Goal: Task Accomplishment & Management: Manage account settings

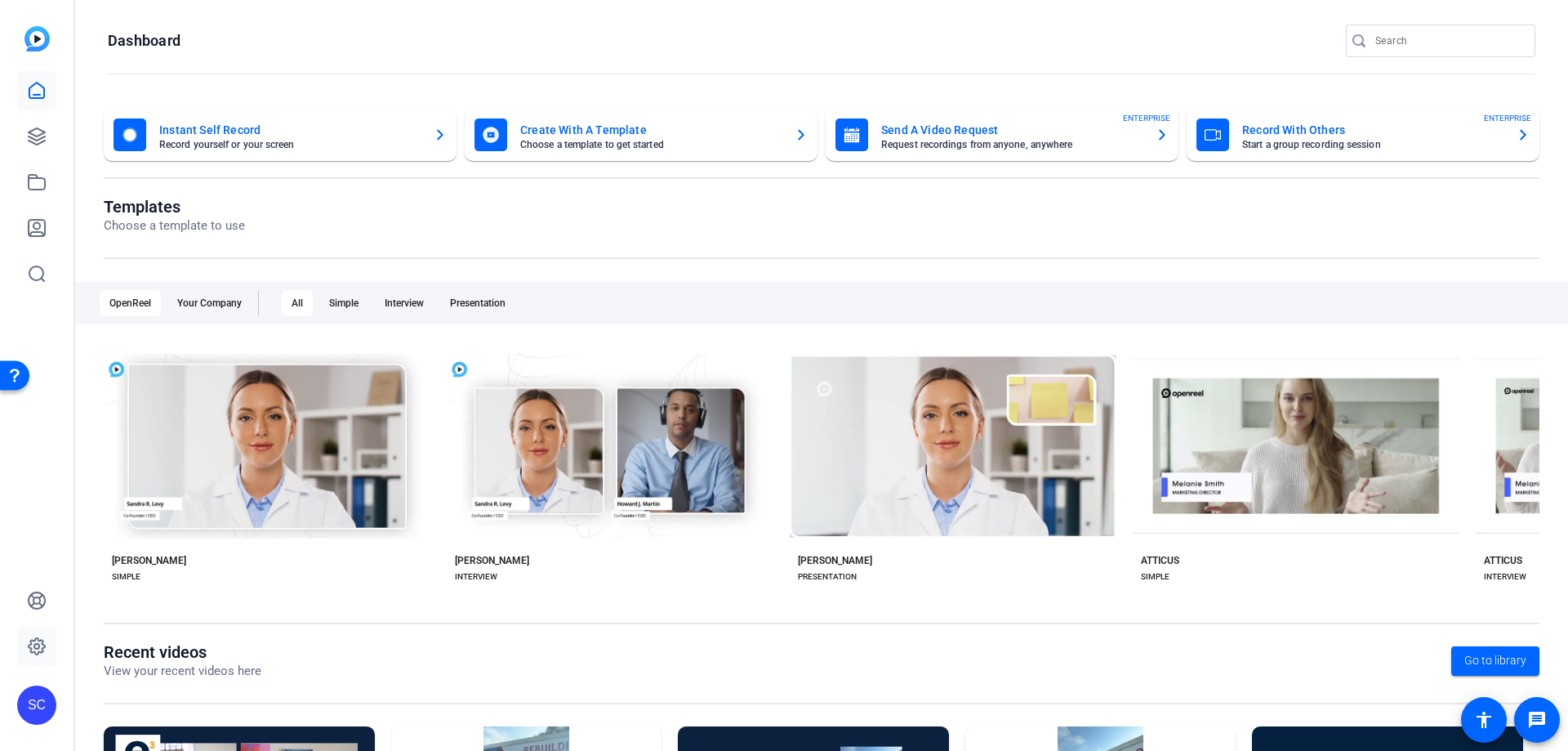
click at [30, 648] on icon at bounding box center [37, 646] width 16 height 16
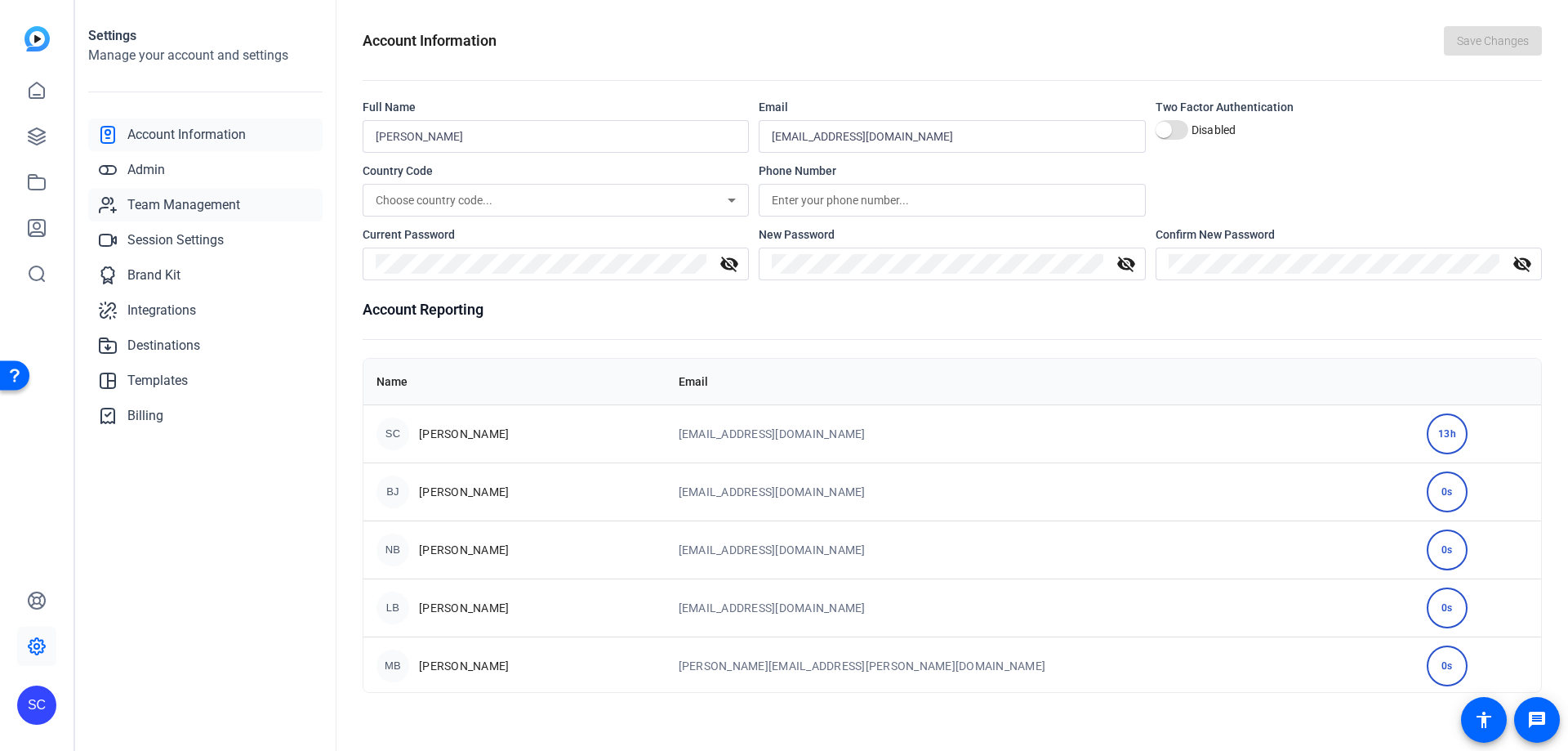
click at [202, 212] on span "Team Management" at bounding box center [184, 205] width 113 height 19
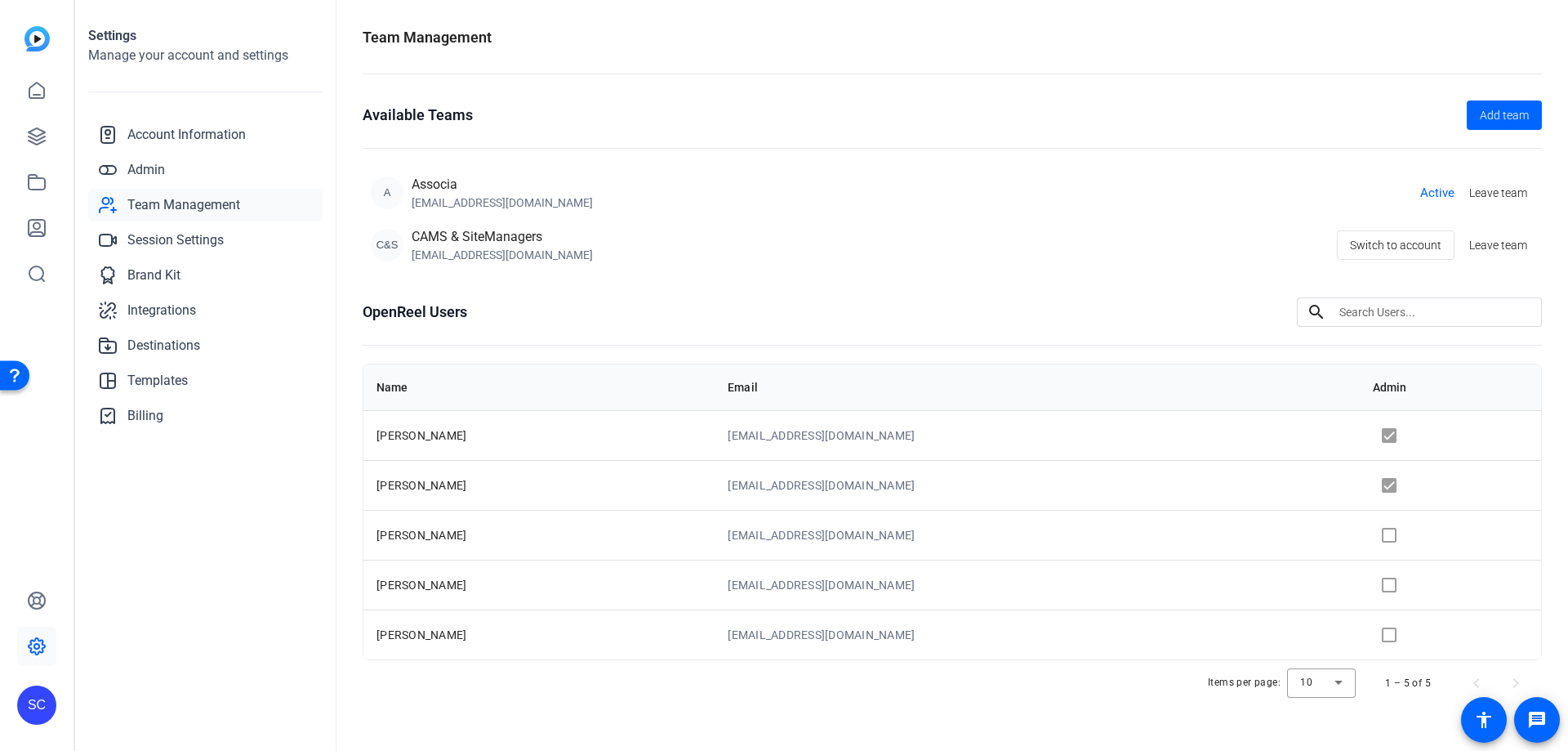
scroll to position [6, 0]
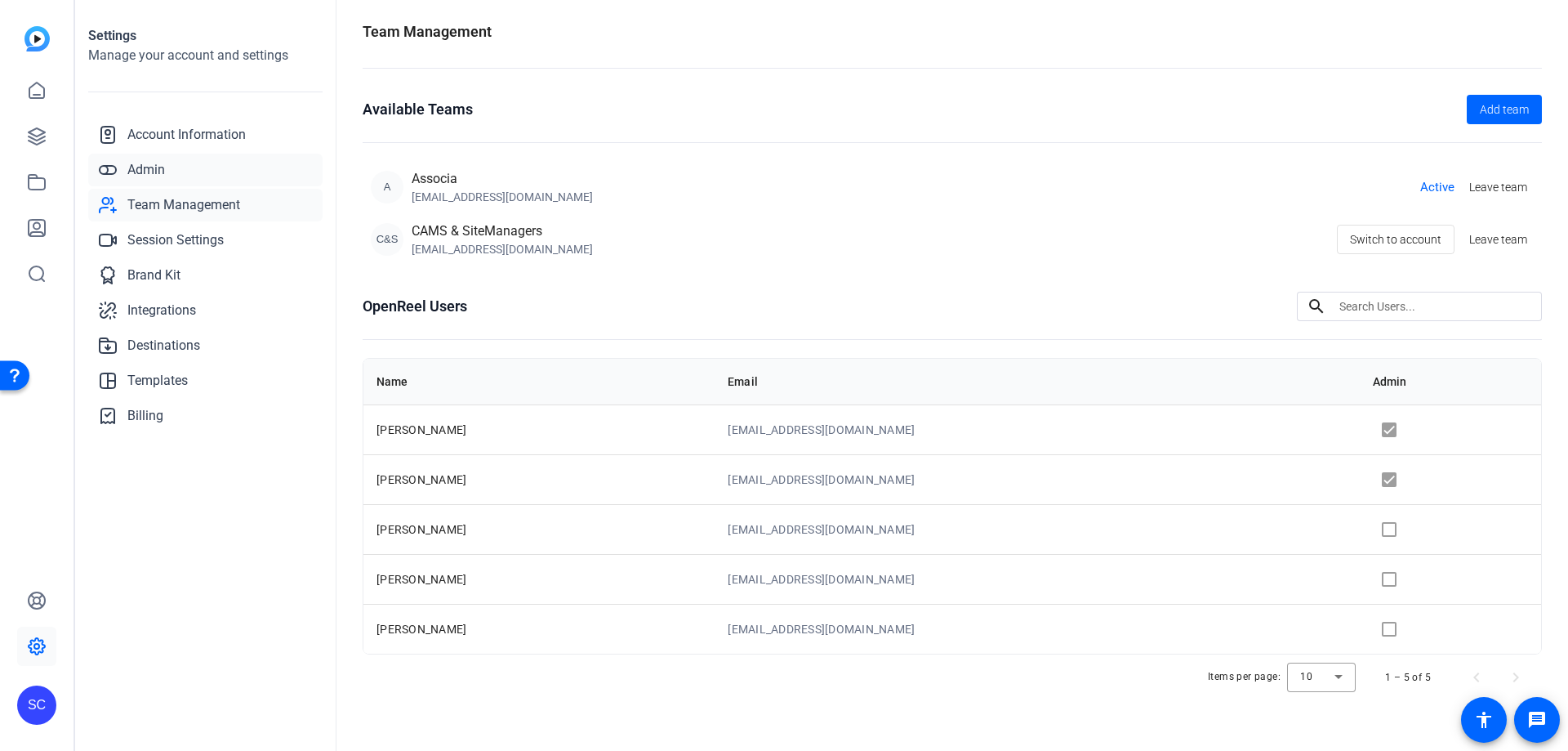
click at [146, 164] on span "Admin" at bounding box center [146, 170] width 38 height 19
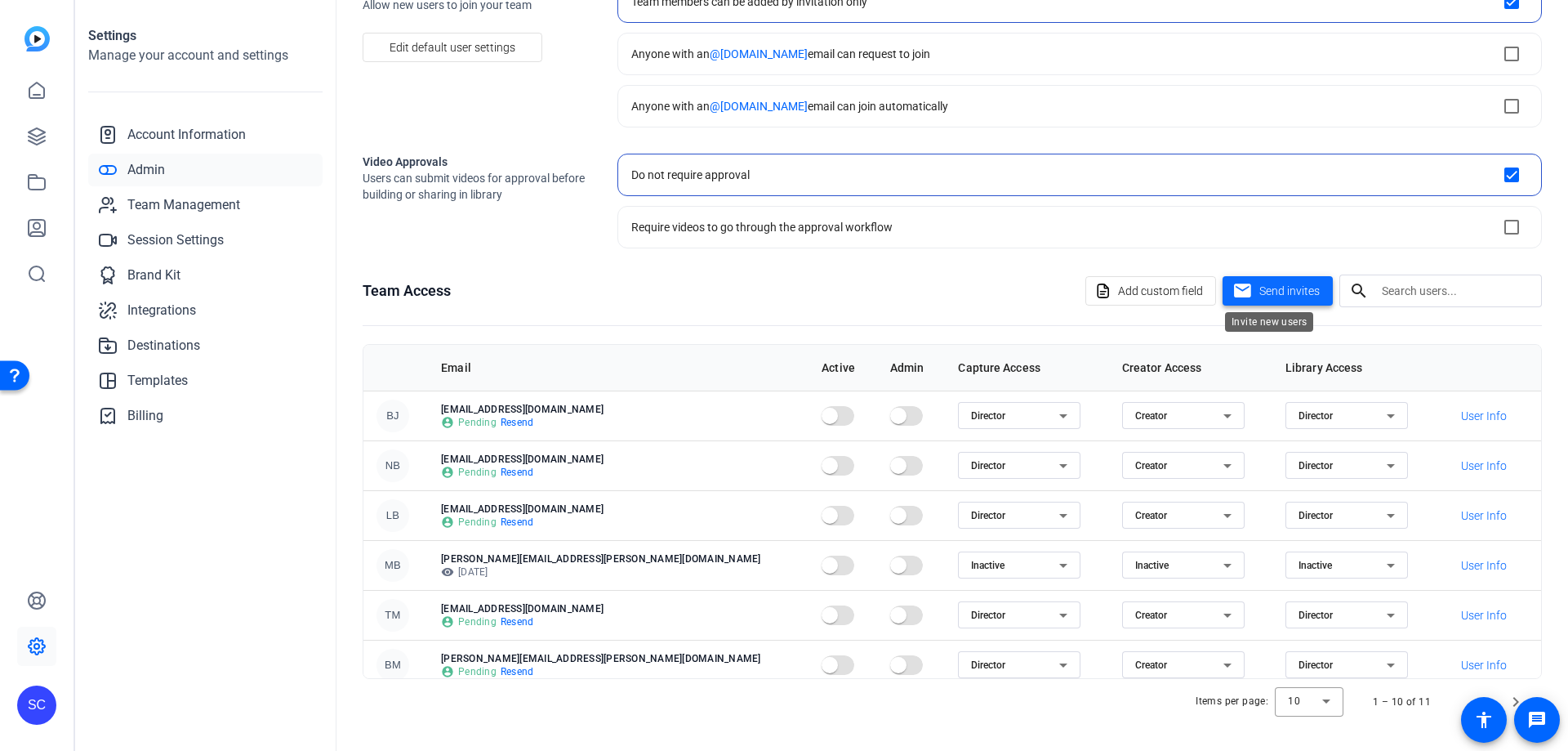
click at [1293, 289] on span "Send invites" at bounding box center [1289, 291] width 61 height 17
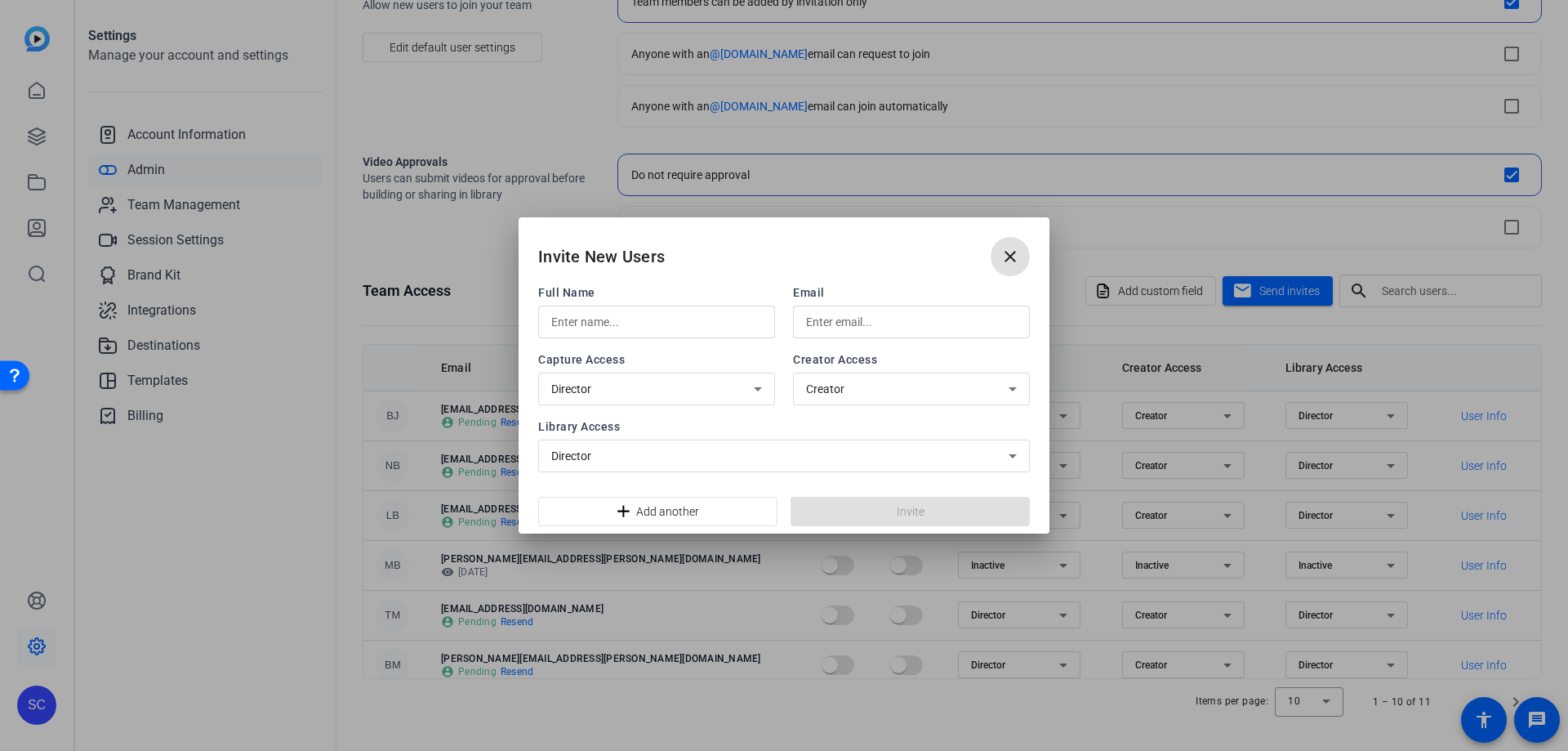
click at [577, 319] on input "text" at bounding box center [656, 322] width 211 height 19
type input "[PERSON_NAME]"
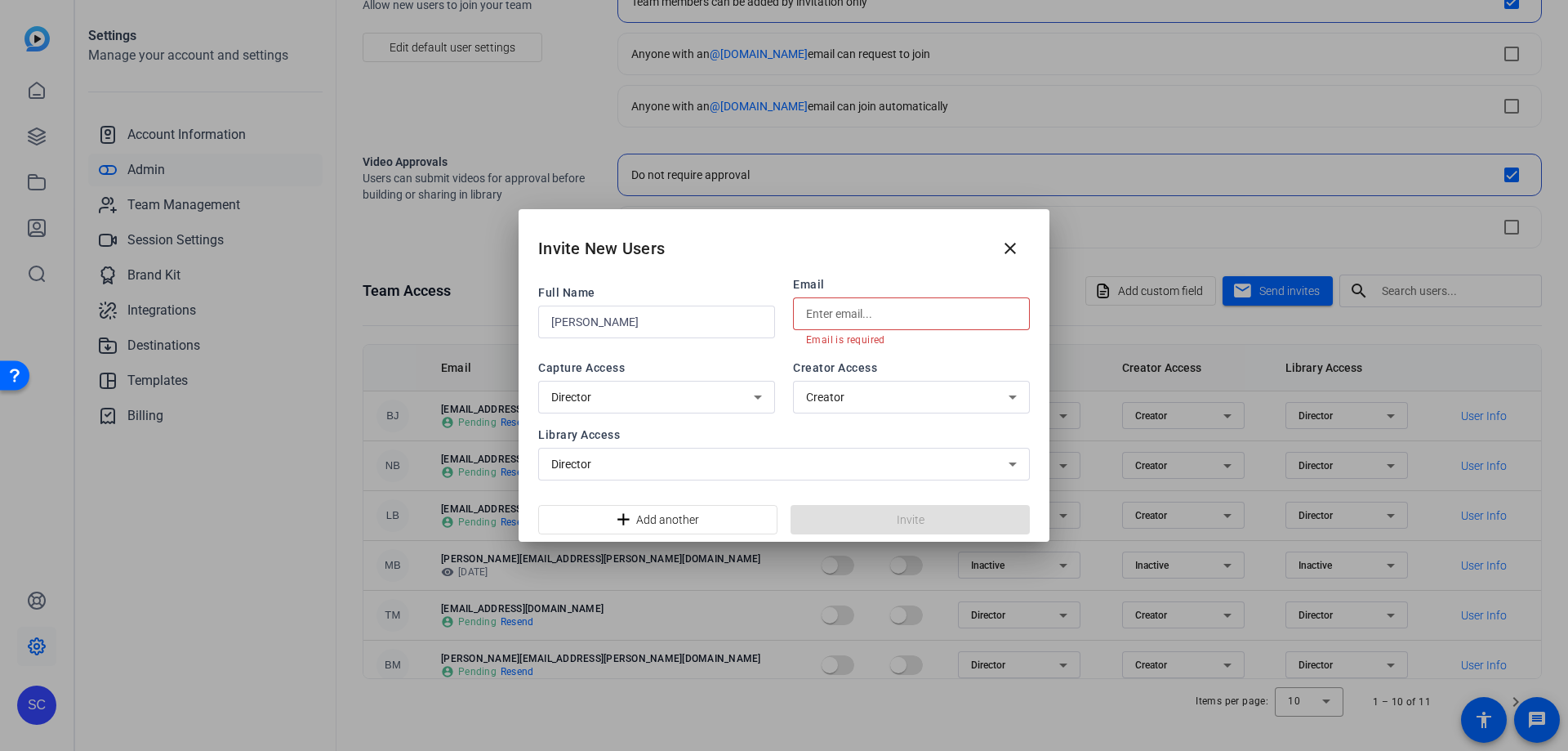
paste input "[EMAIL_ADDRESS][PERSON_NAME][DOMAIN_NAME]"
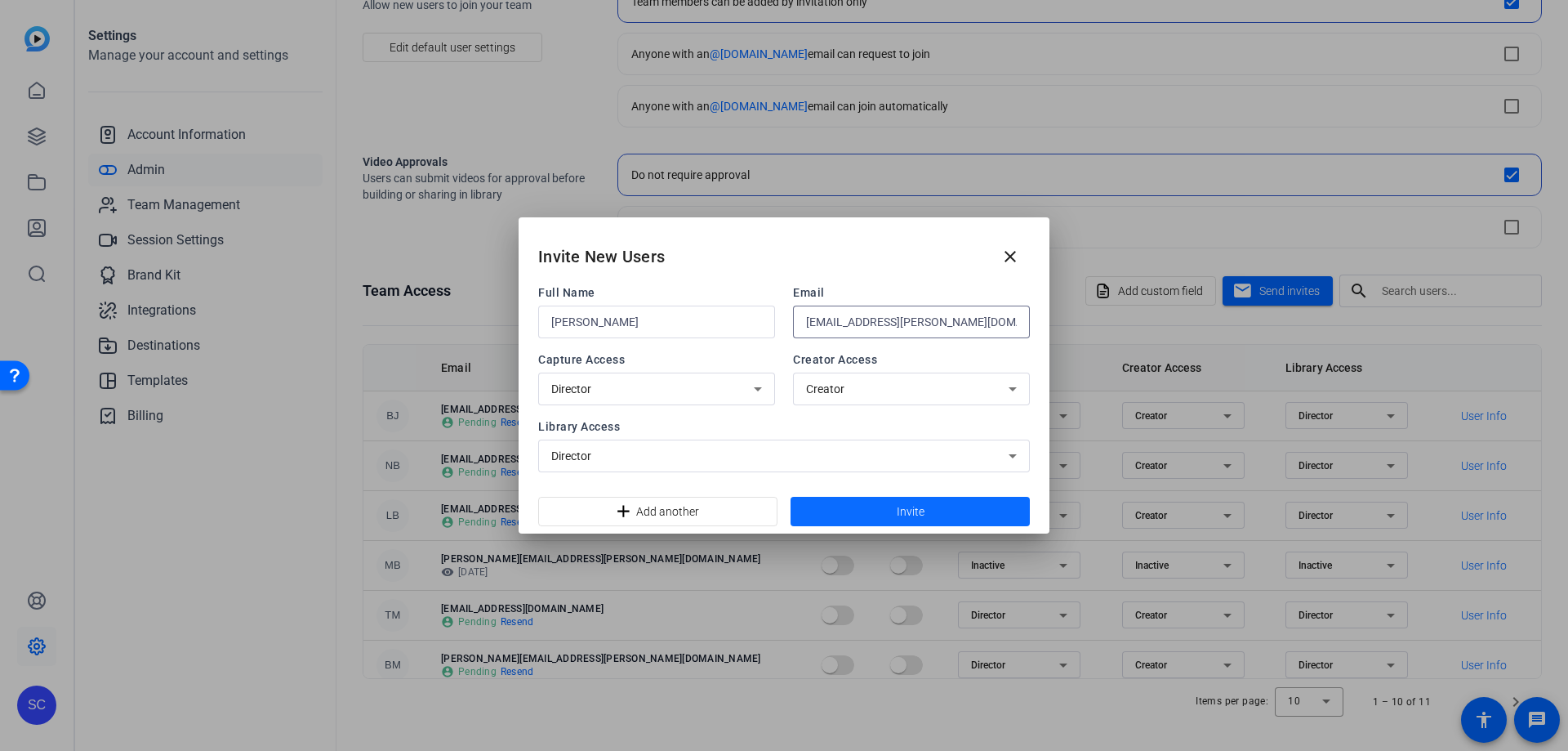
type input "[EMAIL_ADDRESS][PERSON_NAME][DOMAIN_NAME]"
click at [878, 512] on span at bounding box center [910, 511] width 240 height 40
click at [1010, 257] on mat-icon "close" at bounding box center [1010, 256] width 19 height 19
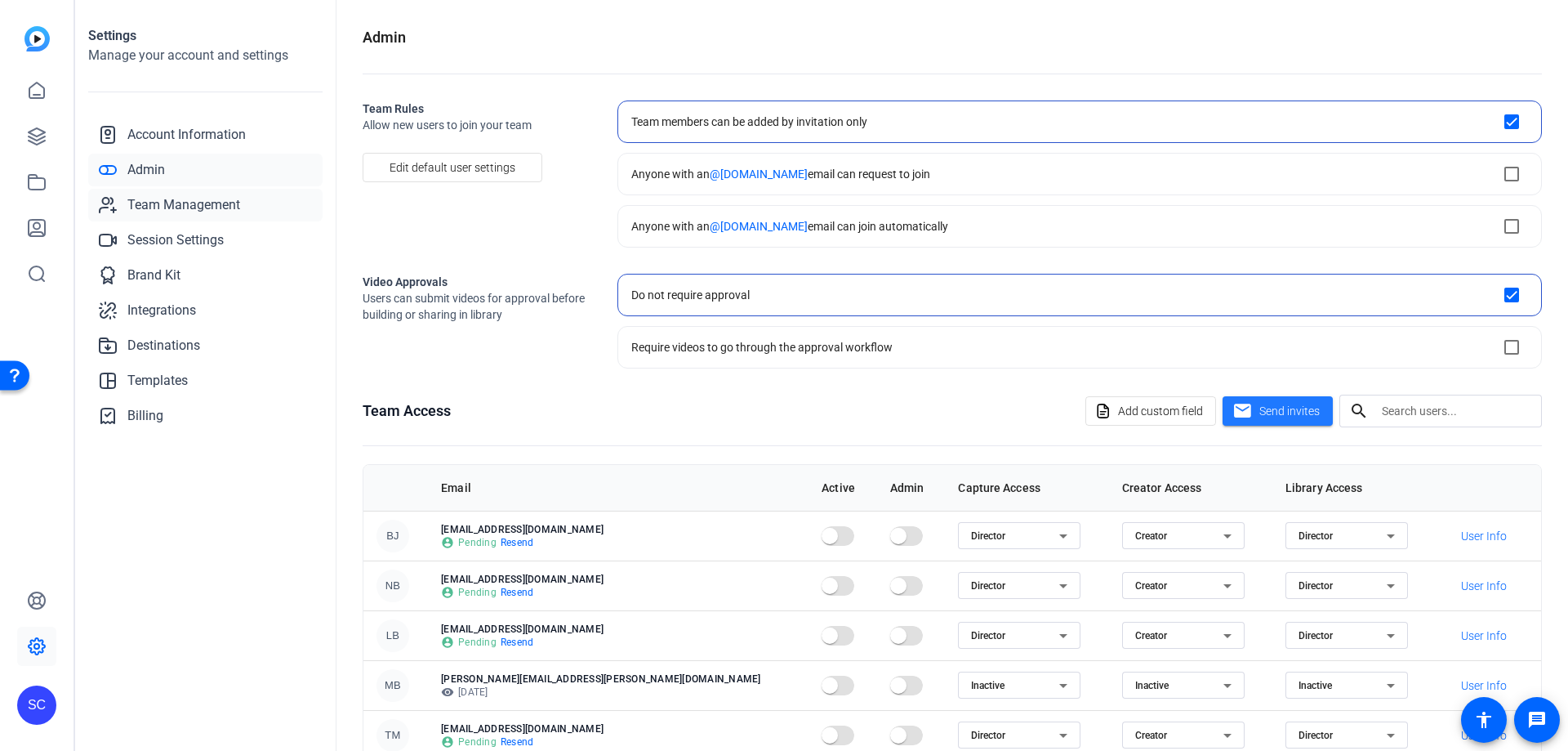
click at [235, 194] on link "Team Management" at bounding box center [205, 205] width 235 height 33
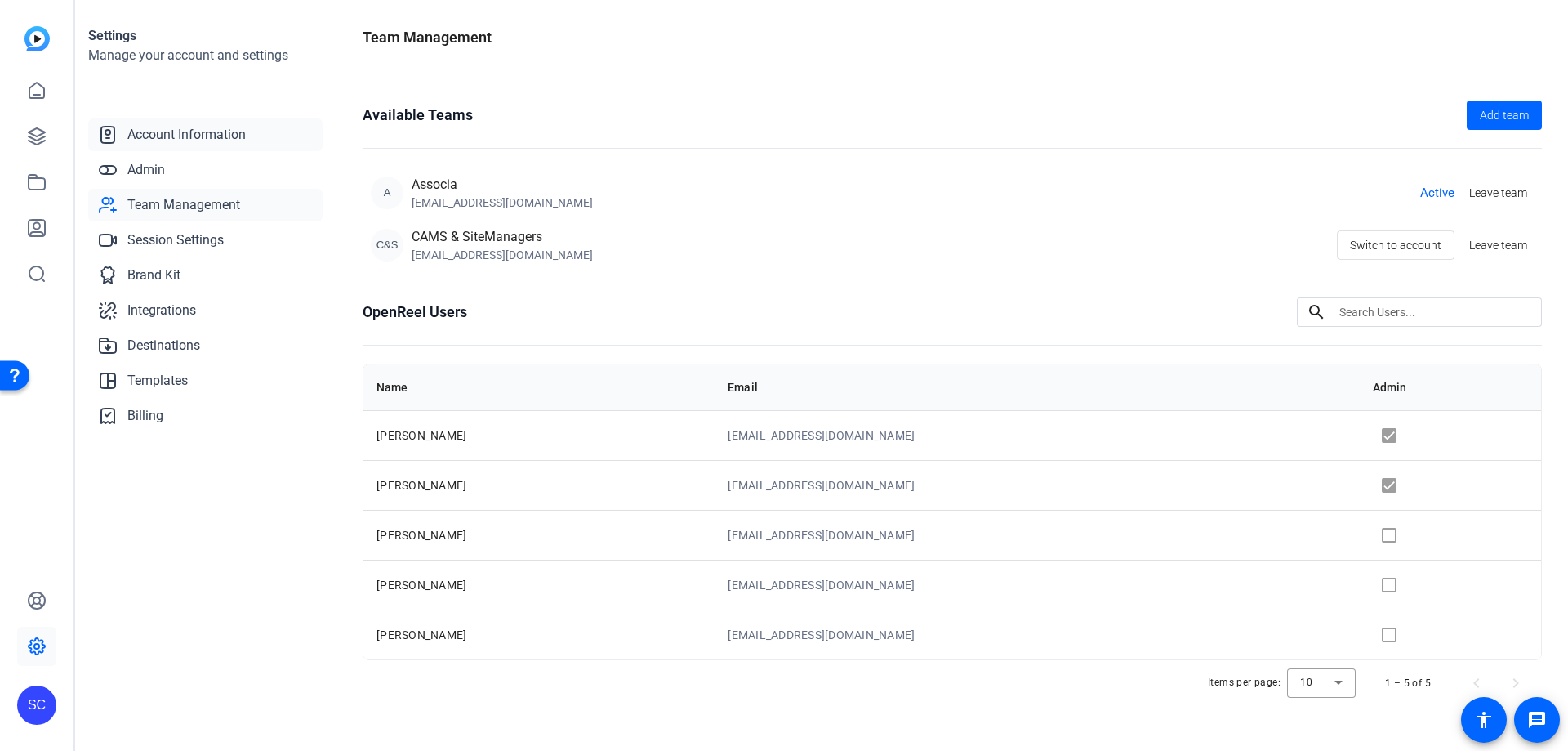
click at [224, 134] on span "Account Information" at bounding box center [186, 134] width 119 height 19
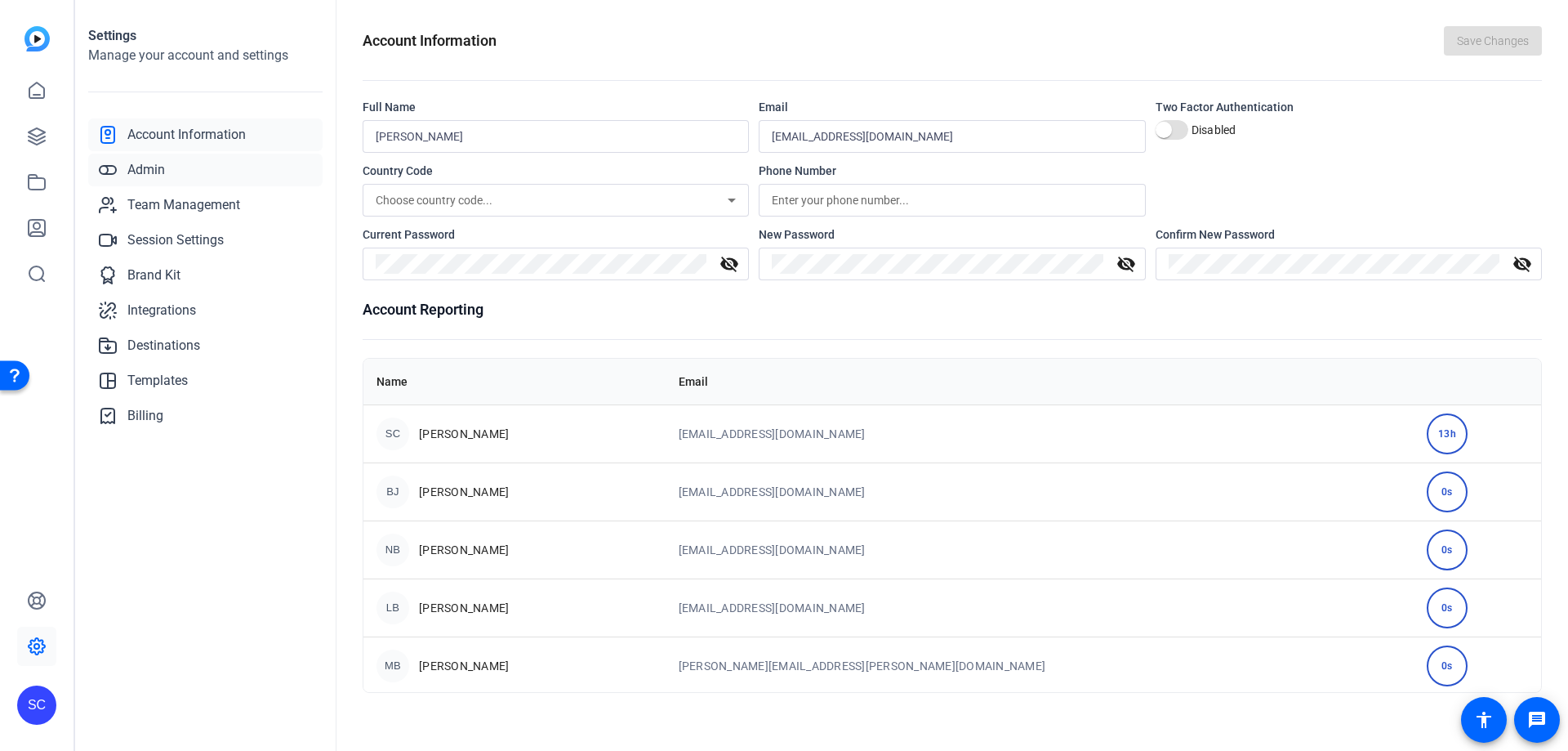
click at [174, 170] on link "Admin" at bounding box center [205, 170] width 235 height 33
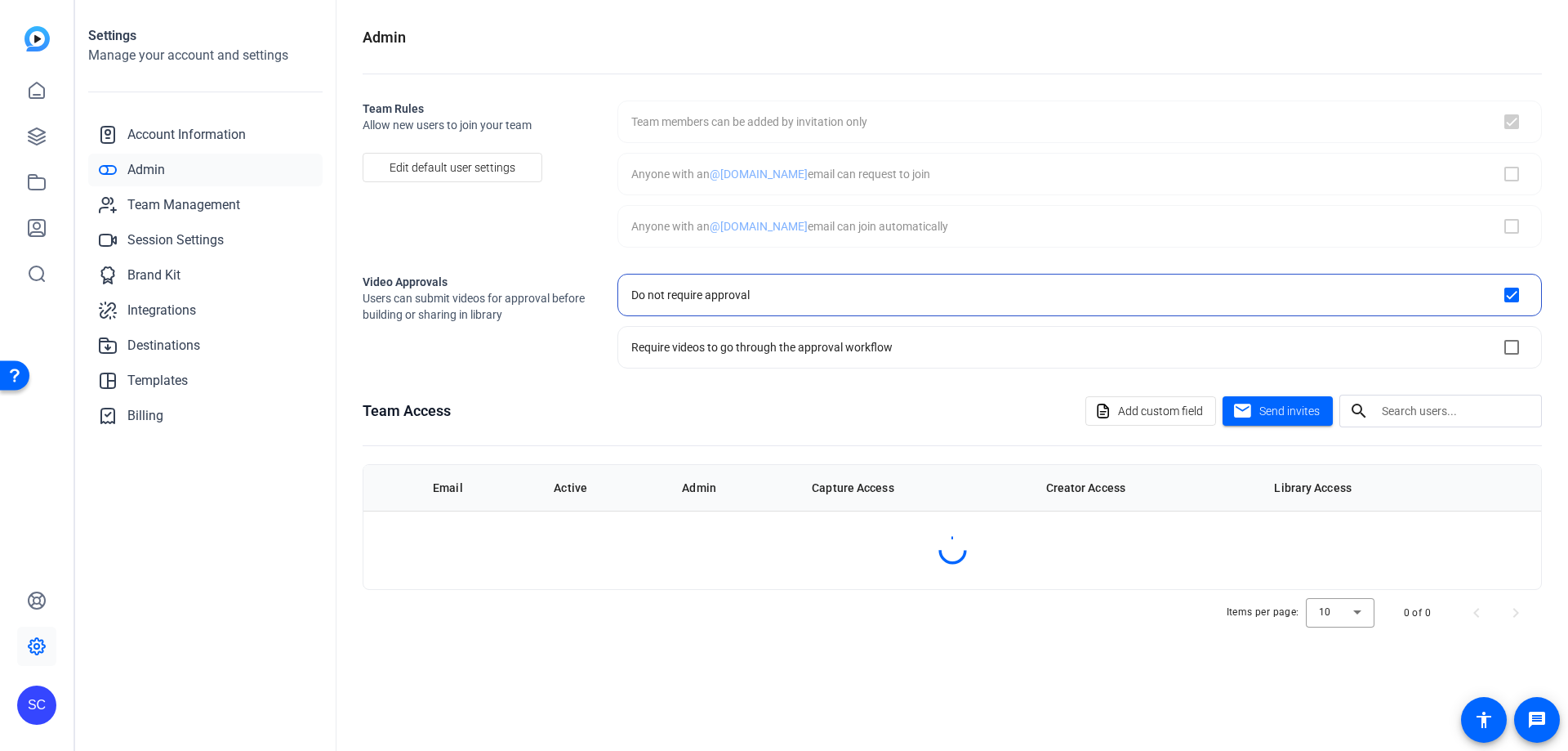
checkbox input "true"
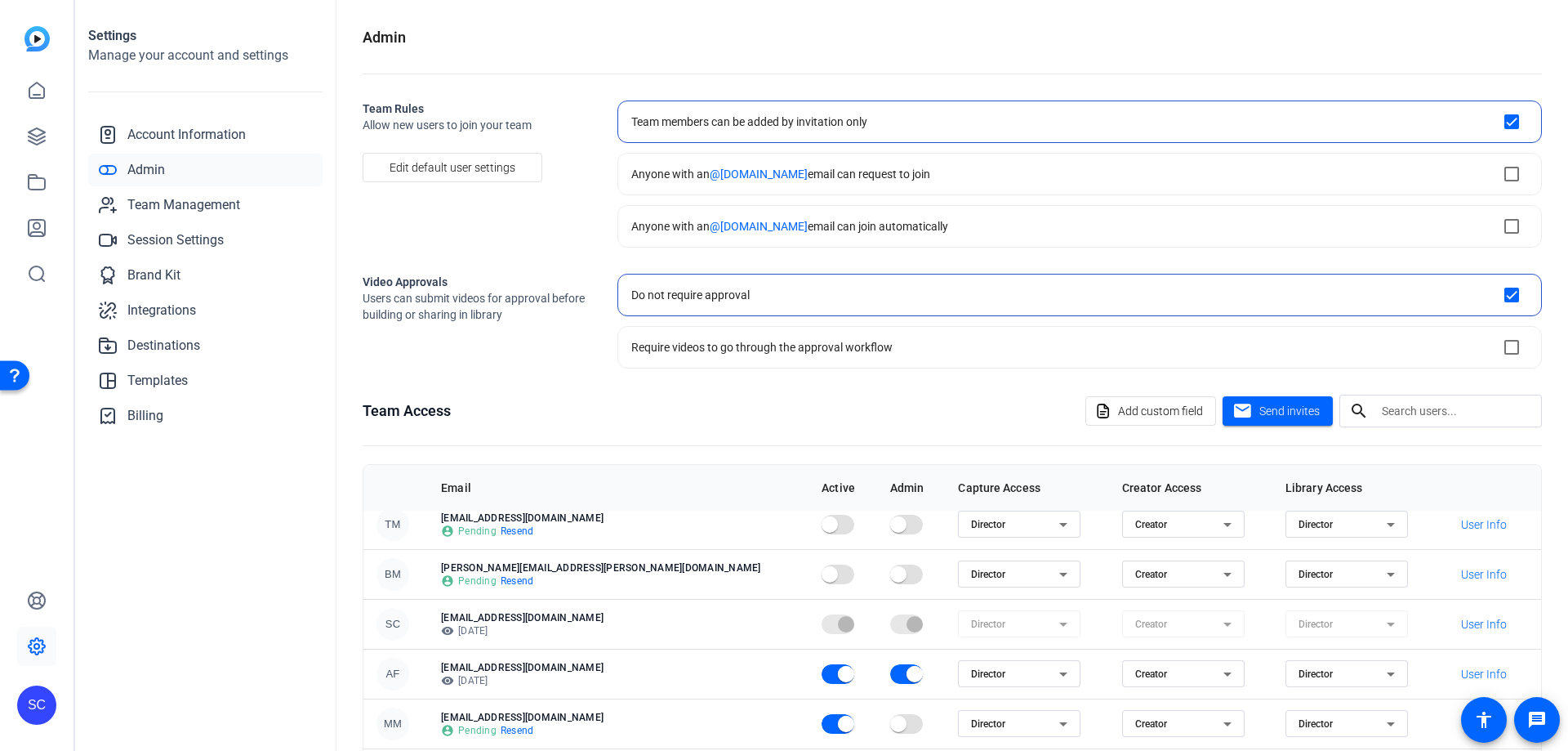
scroll to position [120, 0]
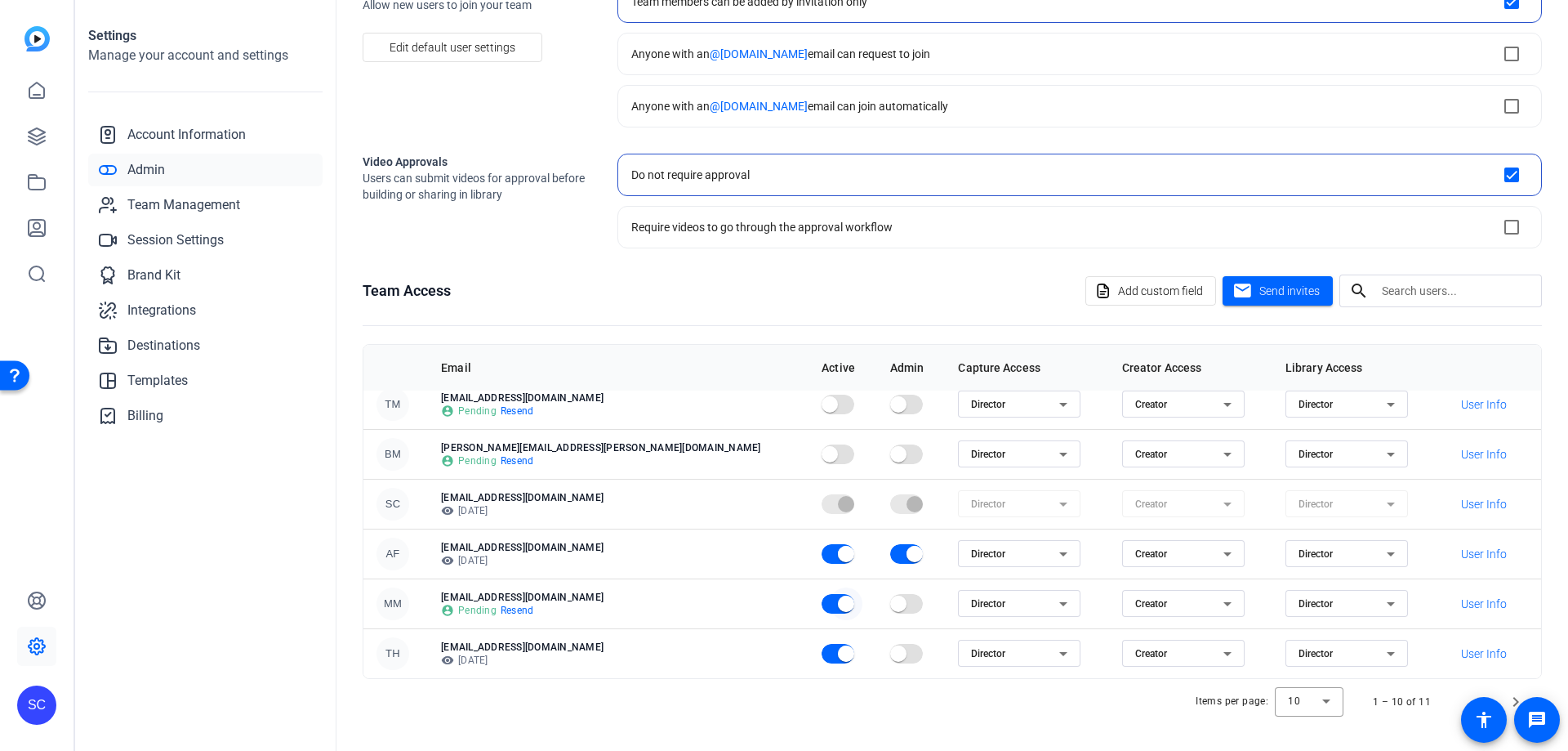
click at [830, 606] on span "button" at bounding box center [846, 604] width 33 height 33
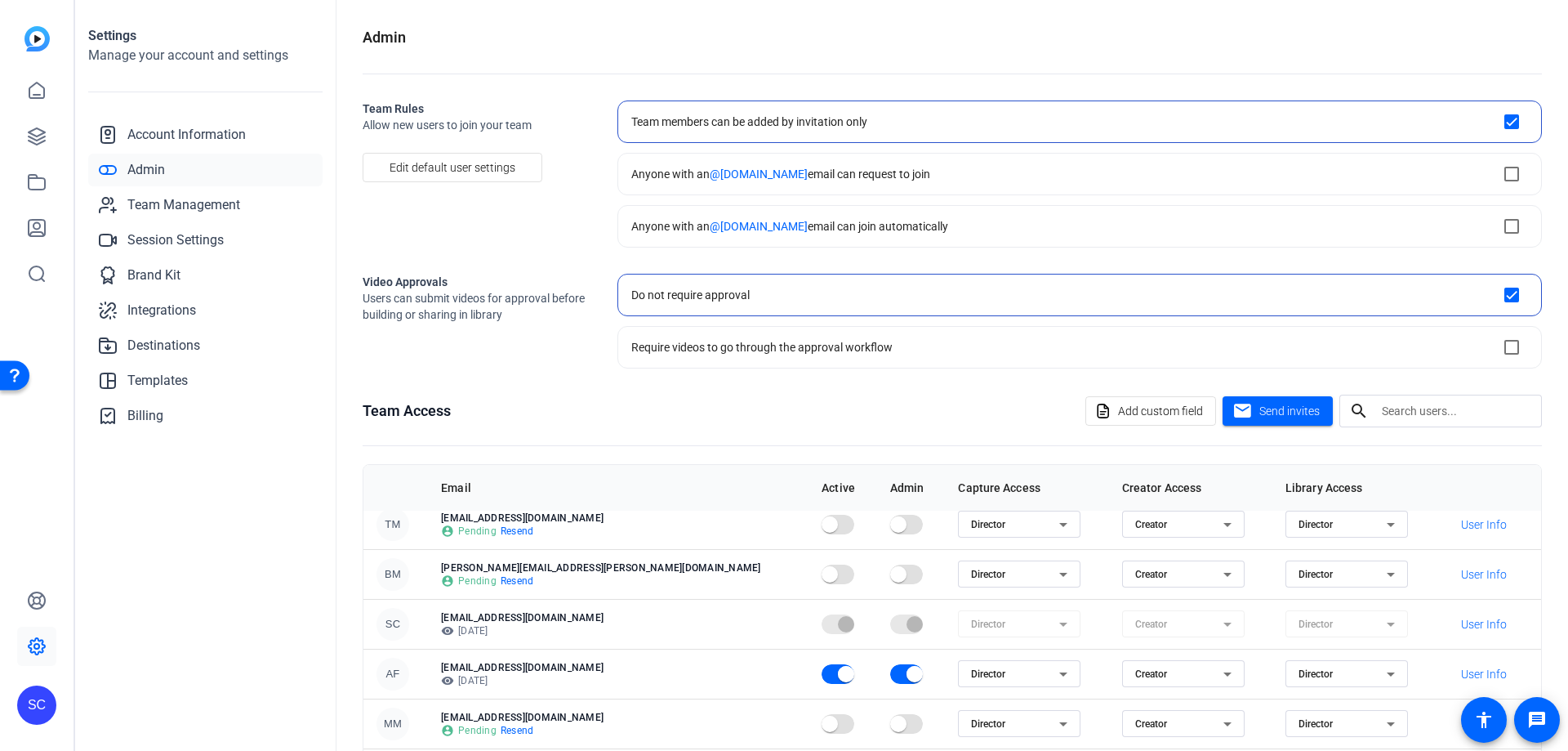
scroll to position [82, 0]
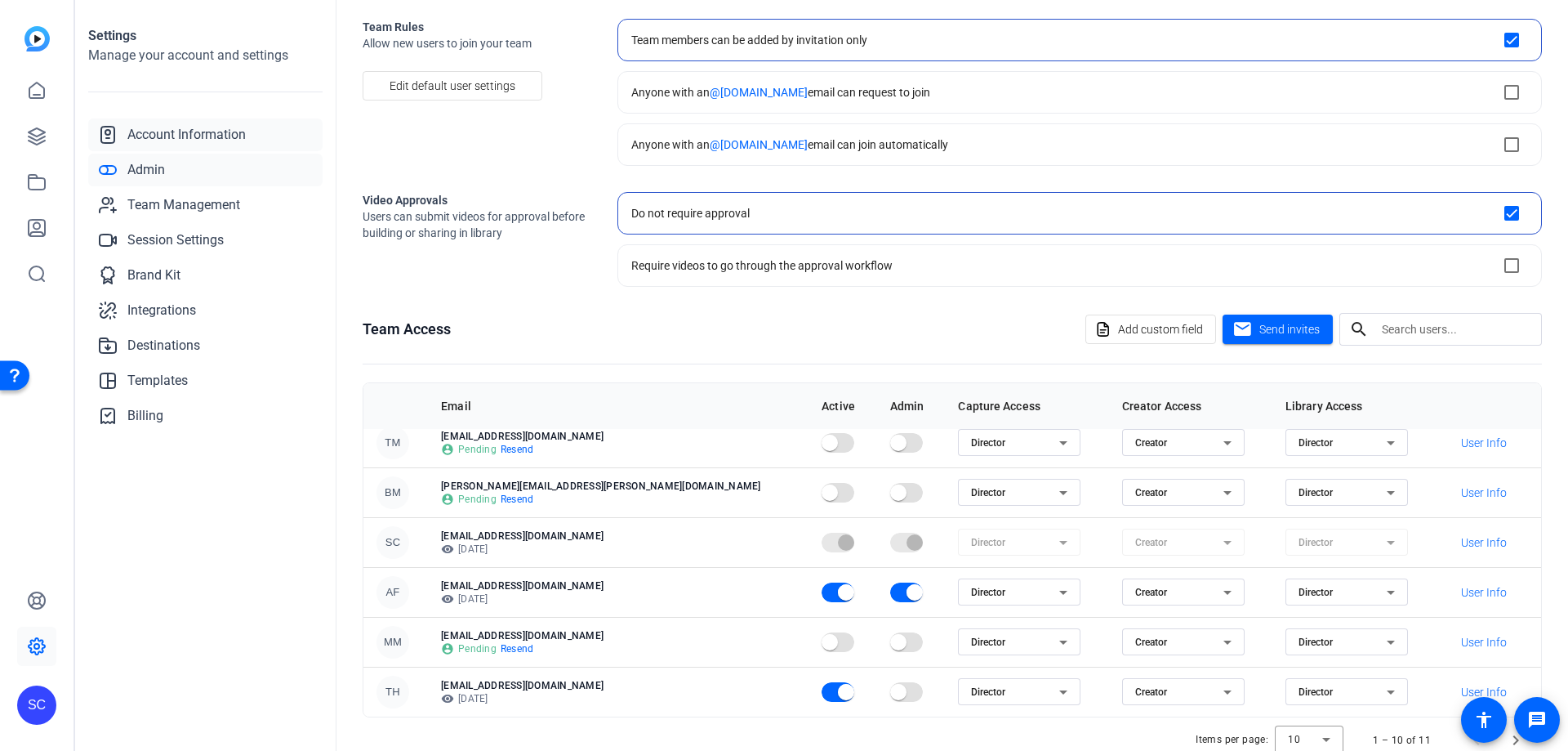
click at [222, 139] on span "Account Information" at bounding box center [186, 134] width 119 height 19
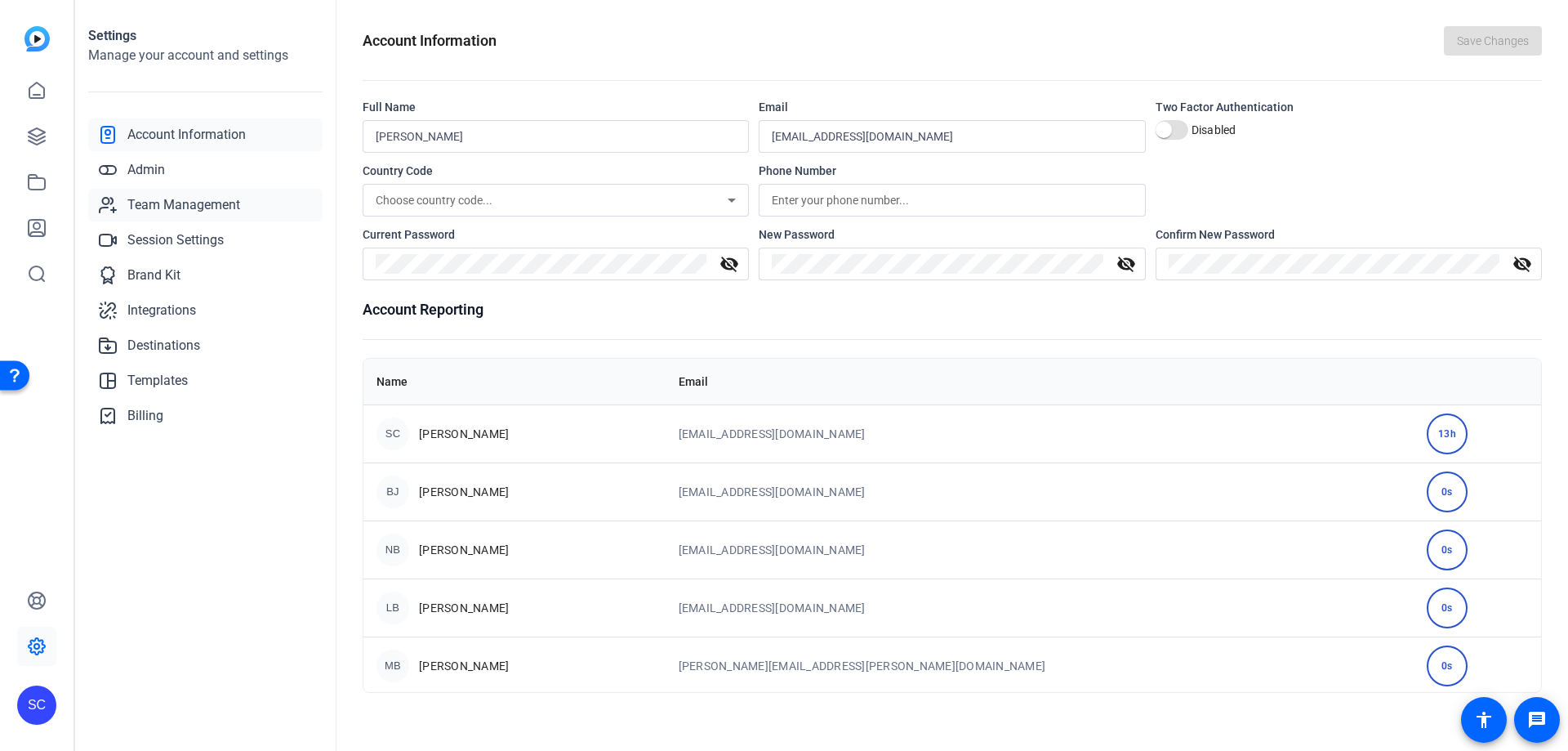
click at [190, 205] on span "Team Management" at bounding box center [184, 205] width 113 height 19
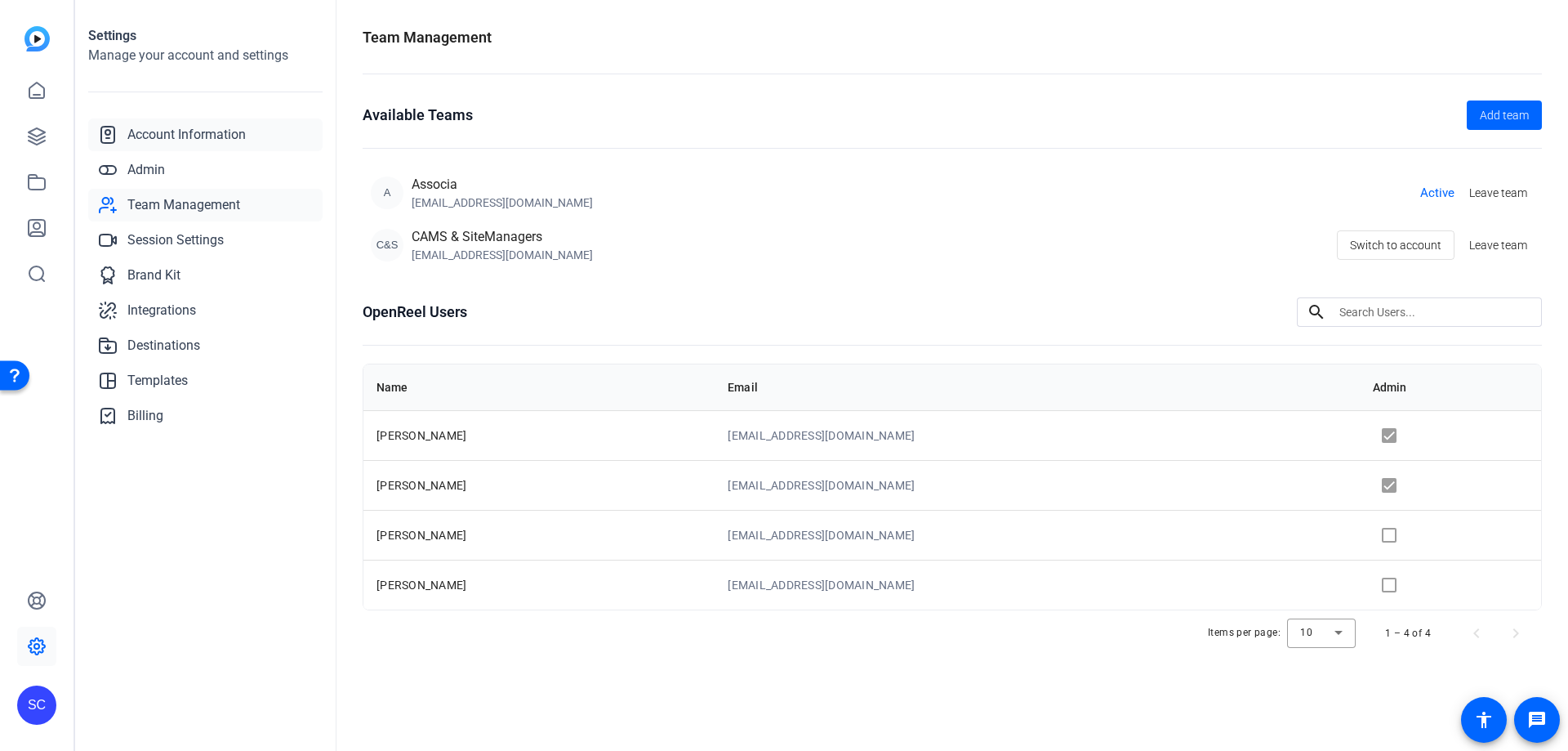
click at [202, 140] on span "Account Information" at bounding box center [186, 134] width 119 height 19
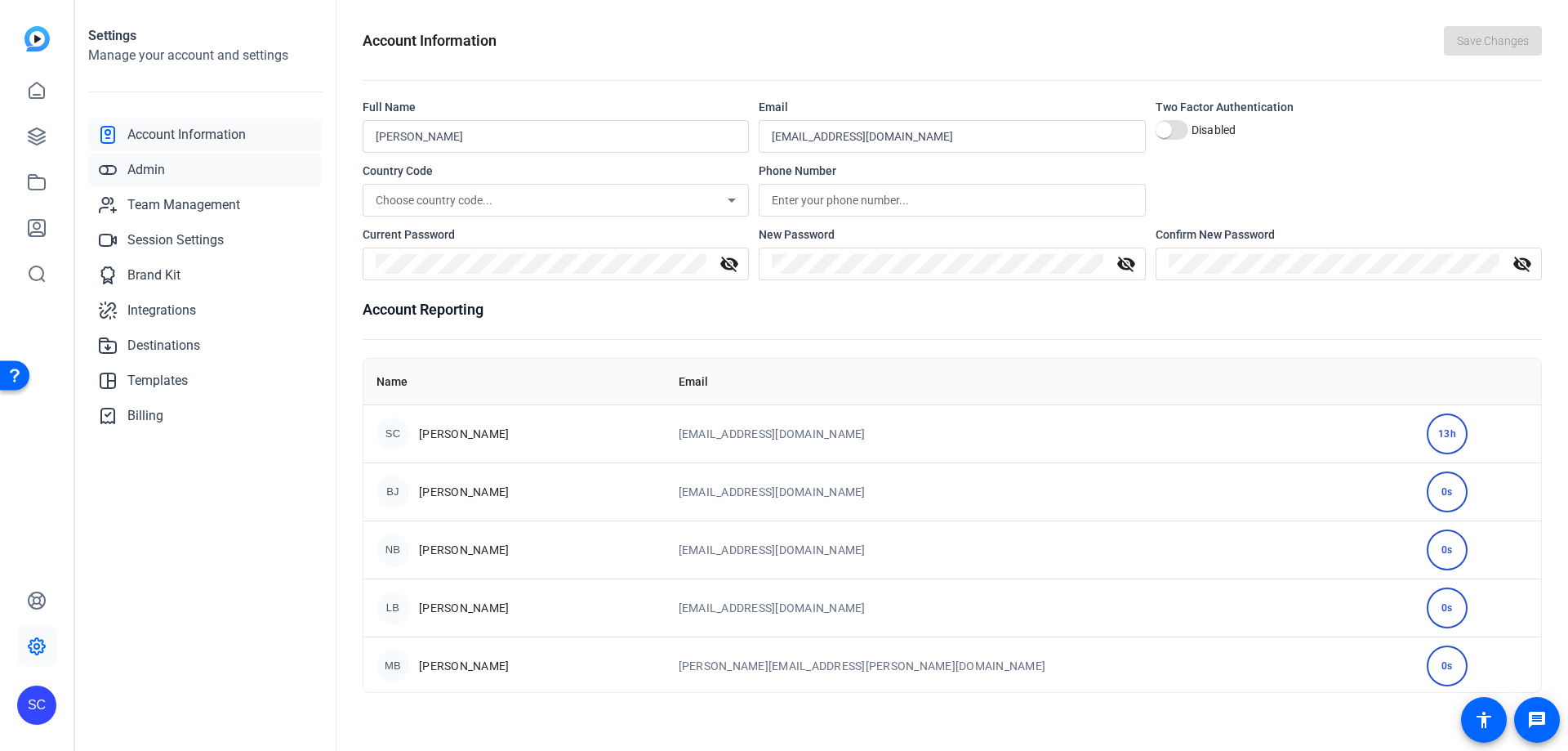
click at [167, 172] on link "Admin" at bounding box center [205, 170] width 235 height 33
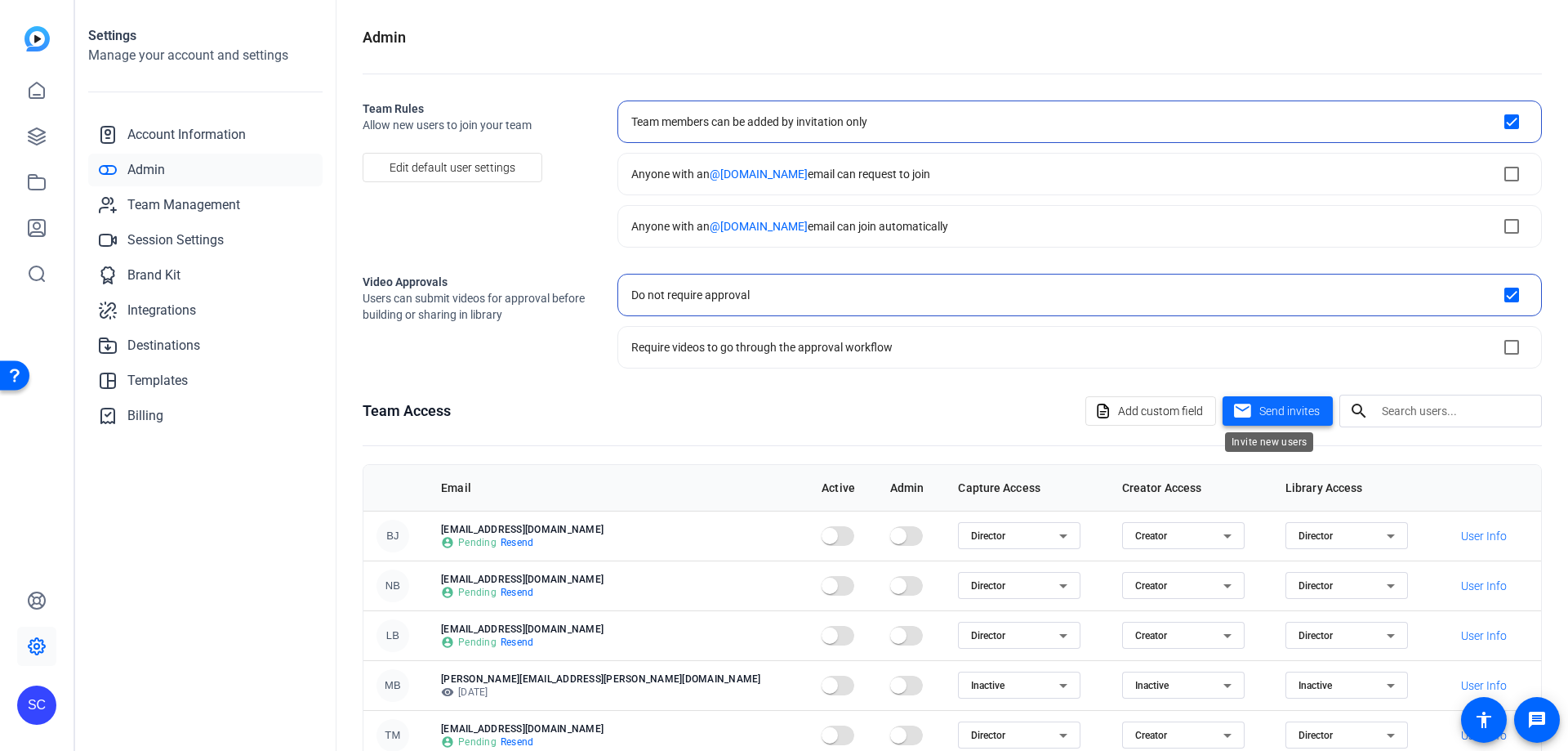
click at [1287, 408] on span "Send invites" at bounding box center [1289, 412] width 61 height 17
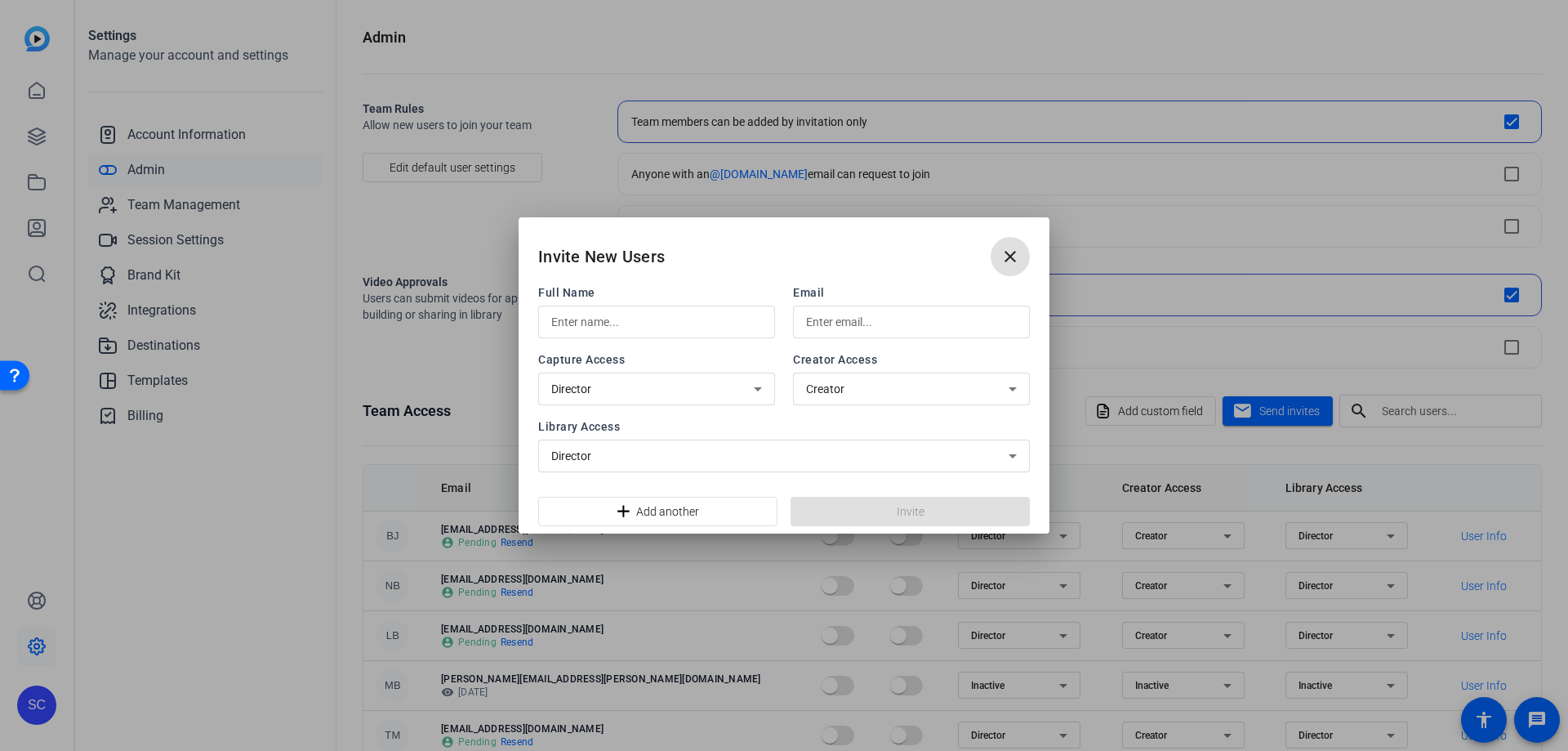
click at [698, 314] on input "text" at bounding box center [656, 322] width 211 height 19
type input "[PERSON_NAME]"
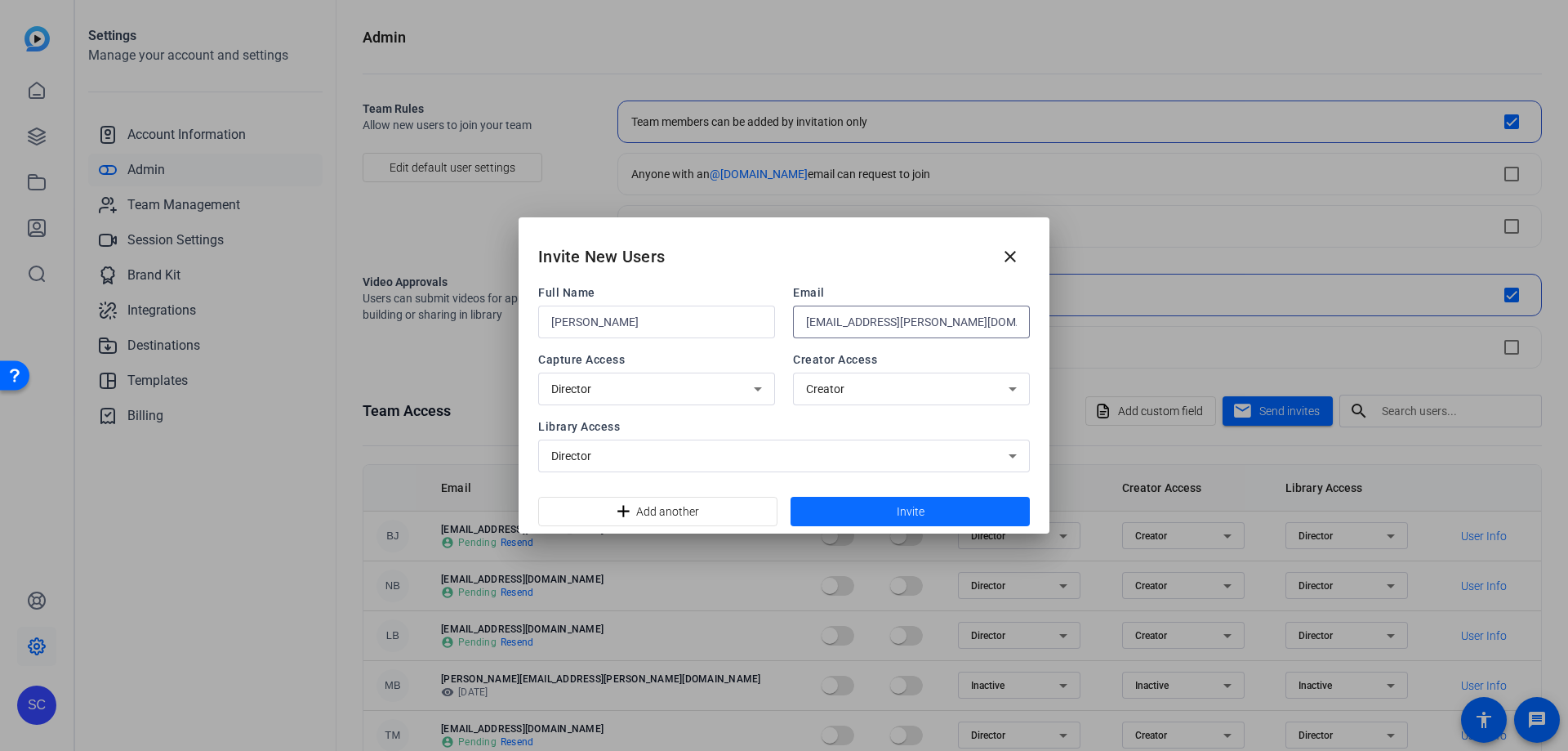
type input "[EMAIL_ADDRESS][PERSON_NAME][DOMAIN_NAME]"
click at [889, 504] on span at bounding box center [910, 511] width 240 height 40
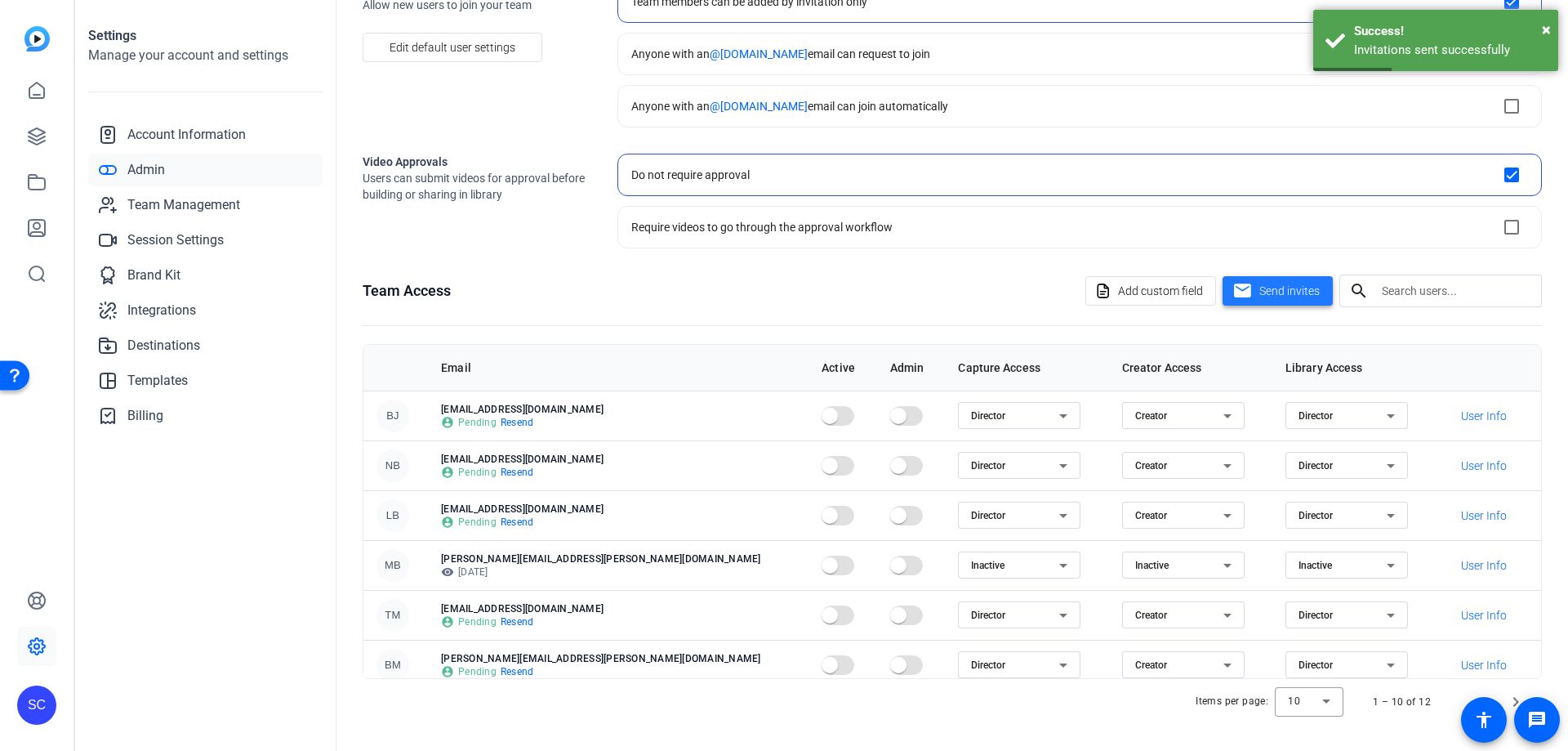
scroll to position [39, 0]
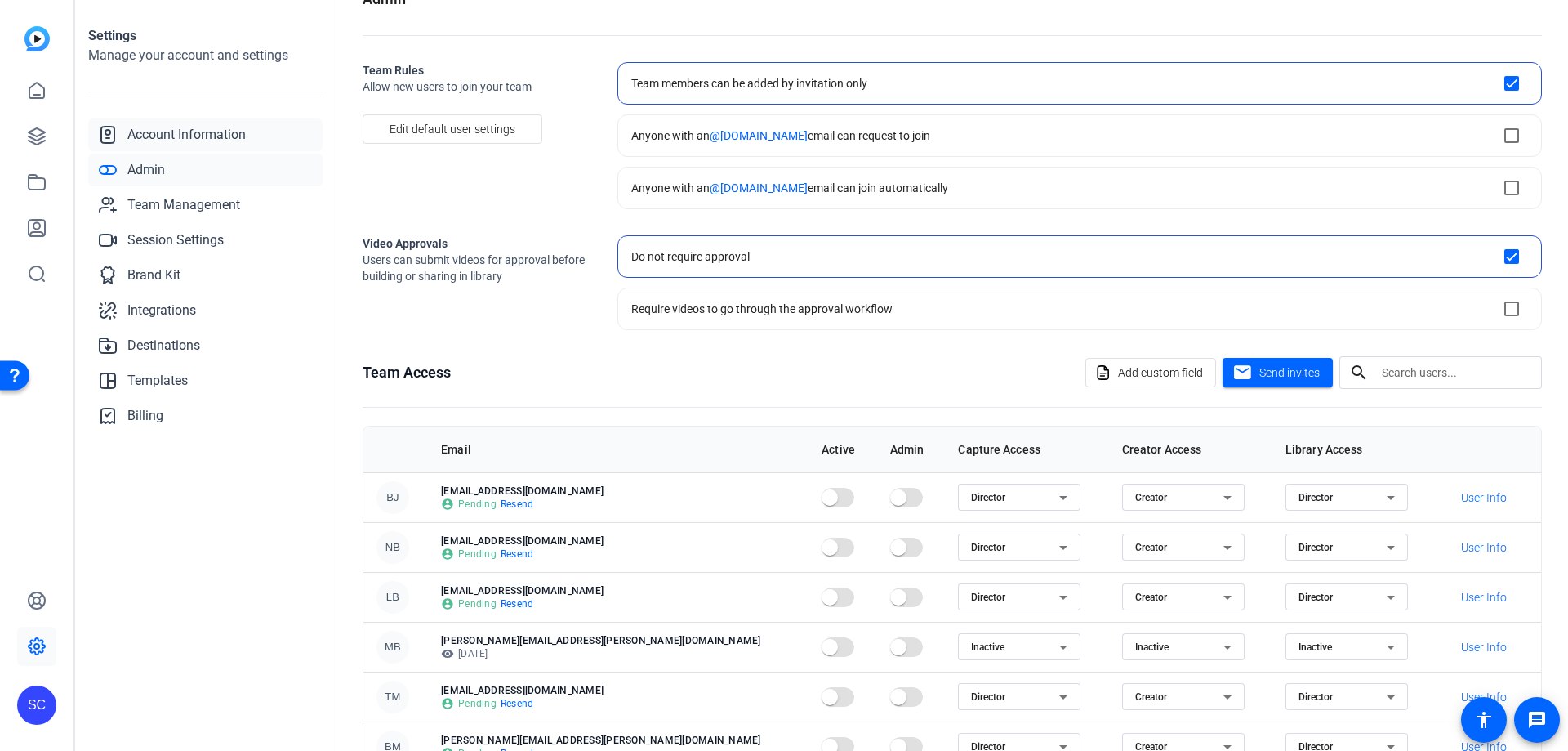
click at [199, 135] on span "Account Information" at bounding box center [186, 134] width 119 height 19
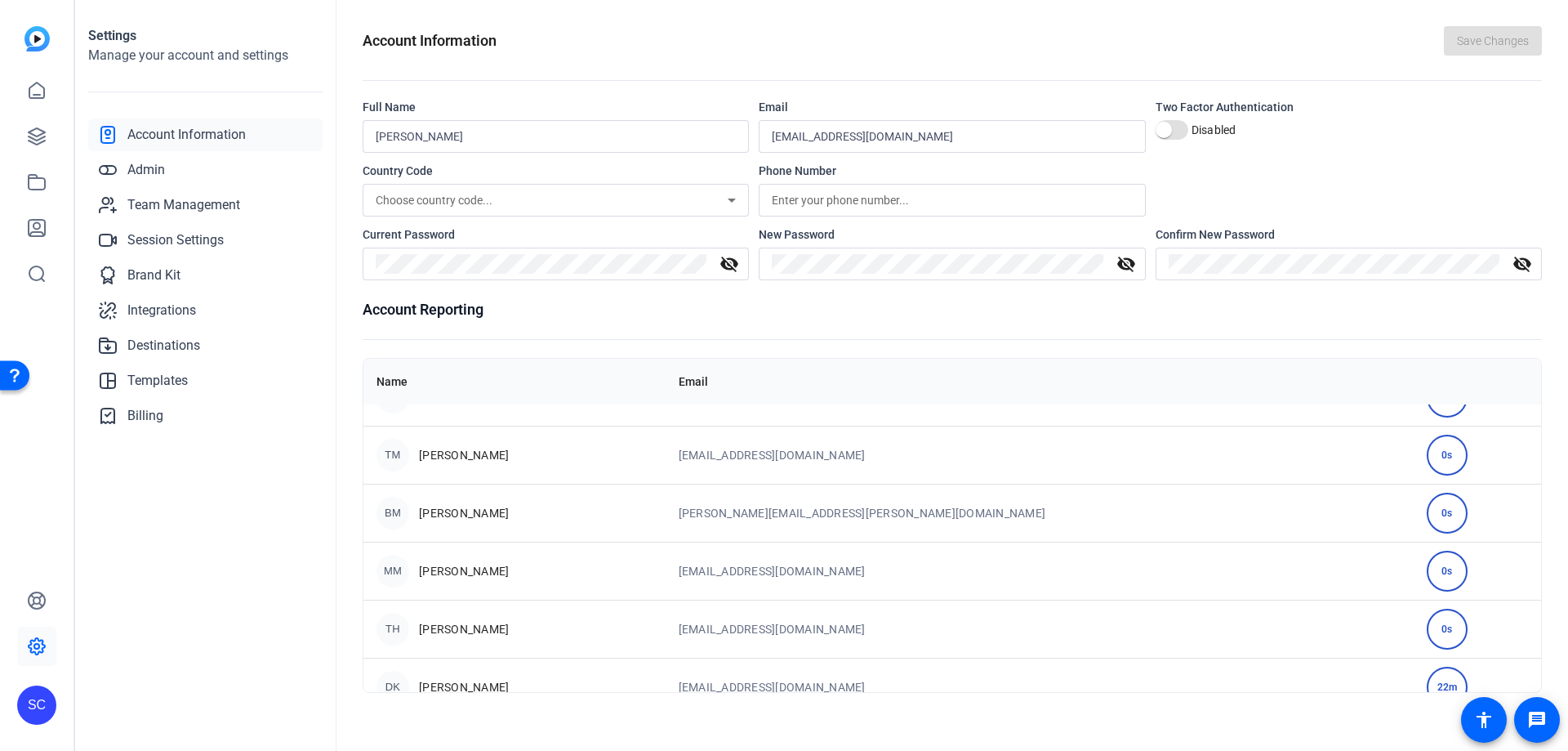
scroll to position [409, 0]
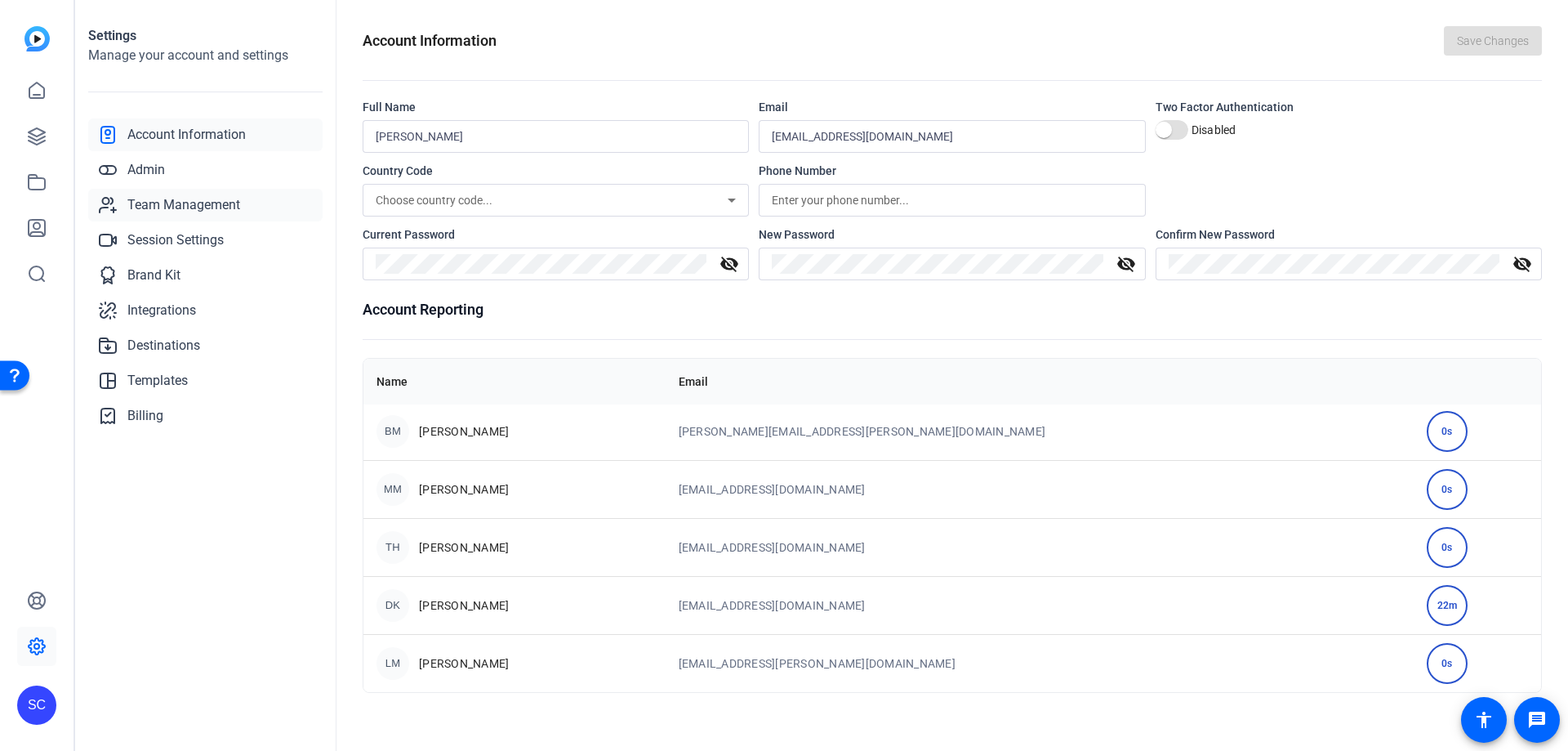
click at [199, 201] on span "Team Management" at bounding box center [184, 205] width 113 height 19
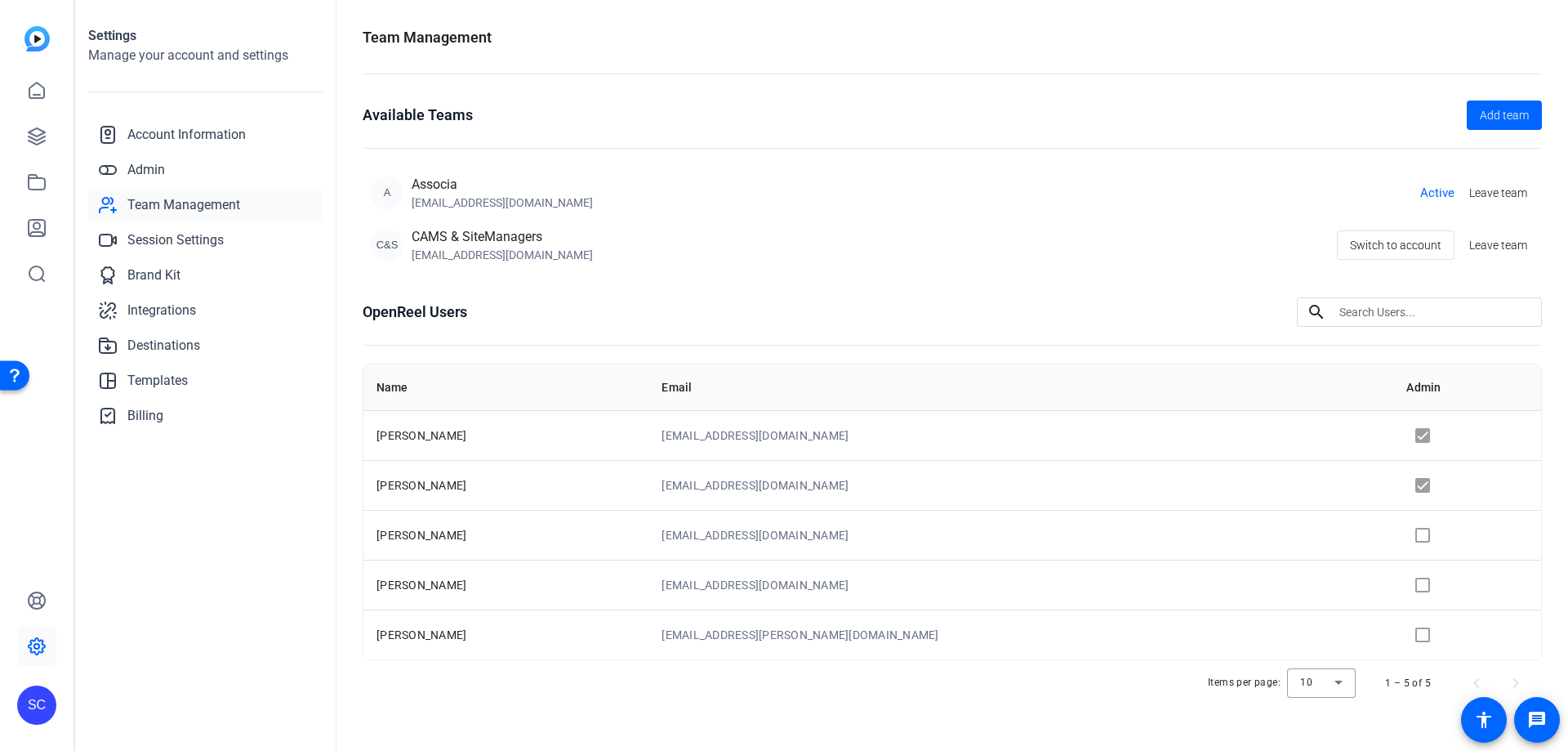
scroll to position [6, 0]
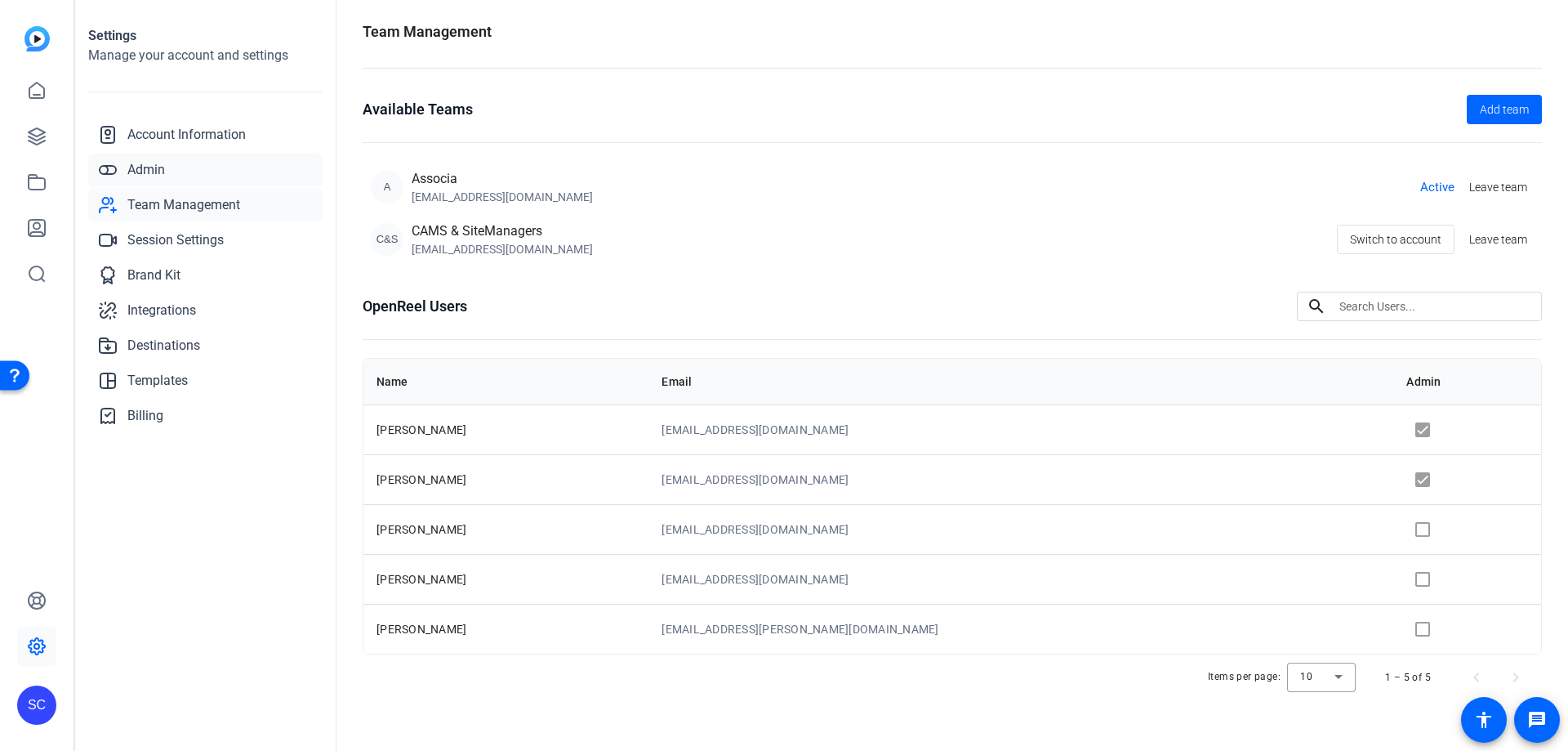
click at [153, 155] on link "Admin" at bounding box center [205, 170] width 235 height 33
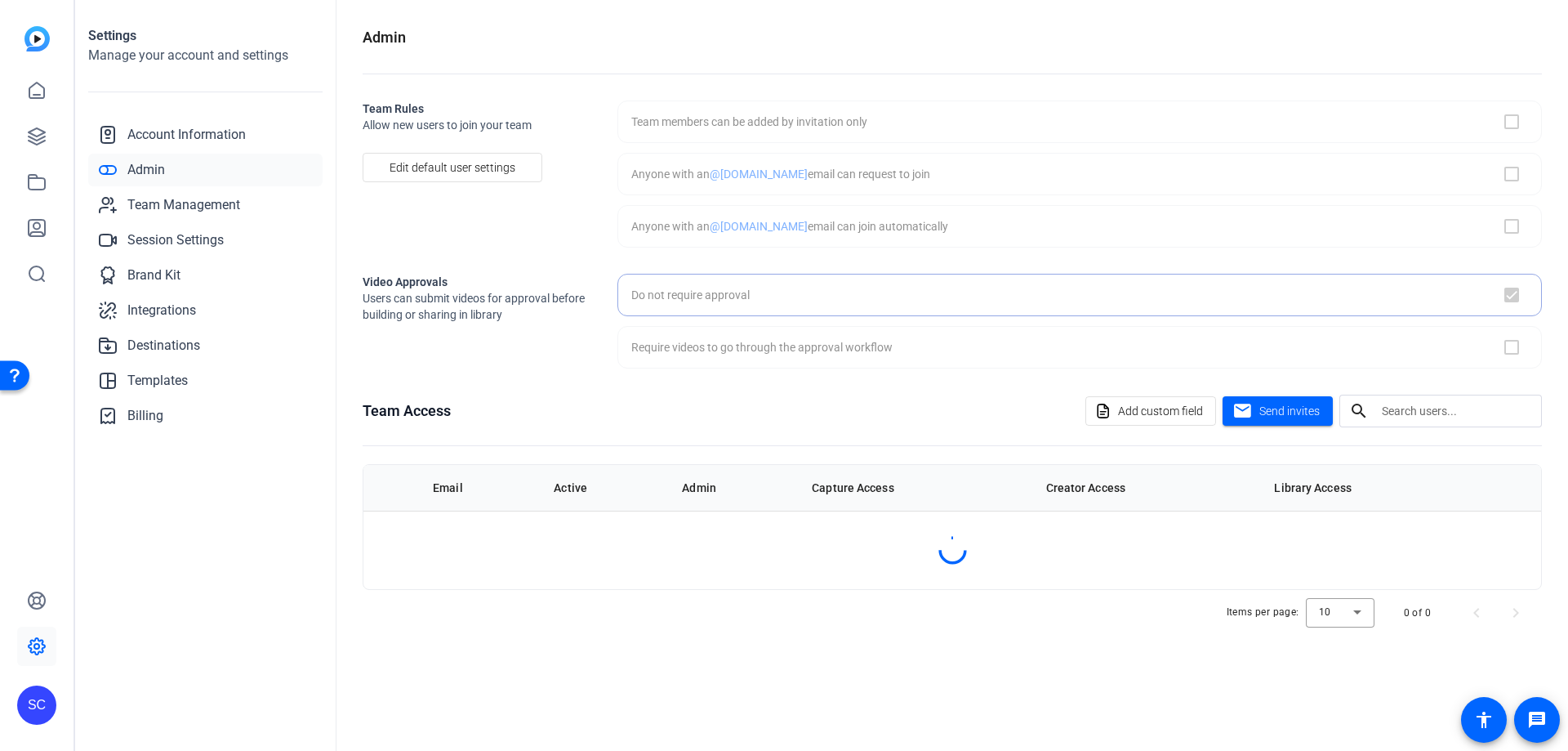
checkbox input "true"
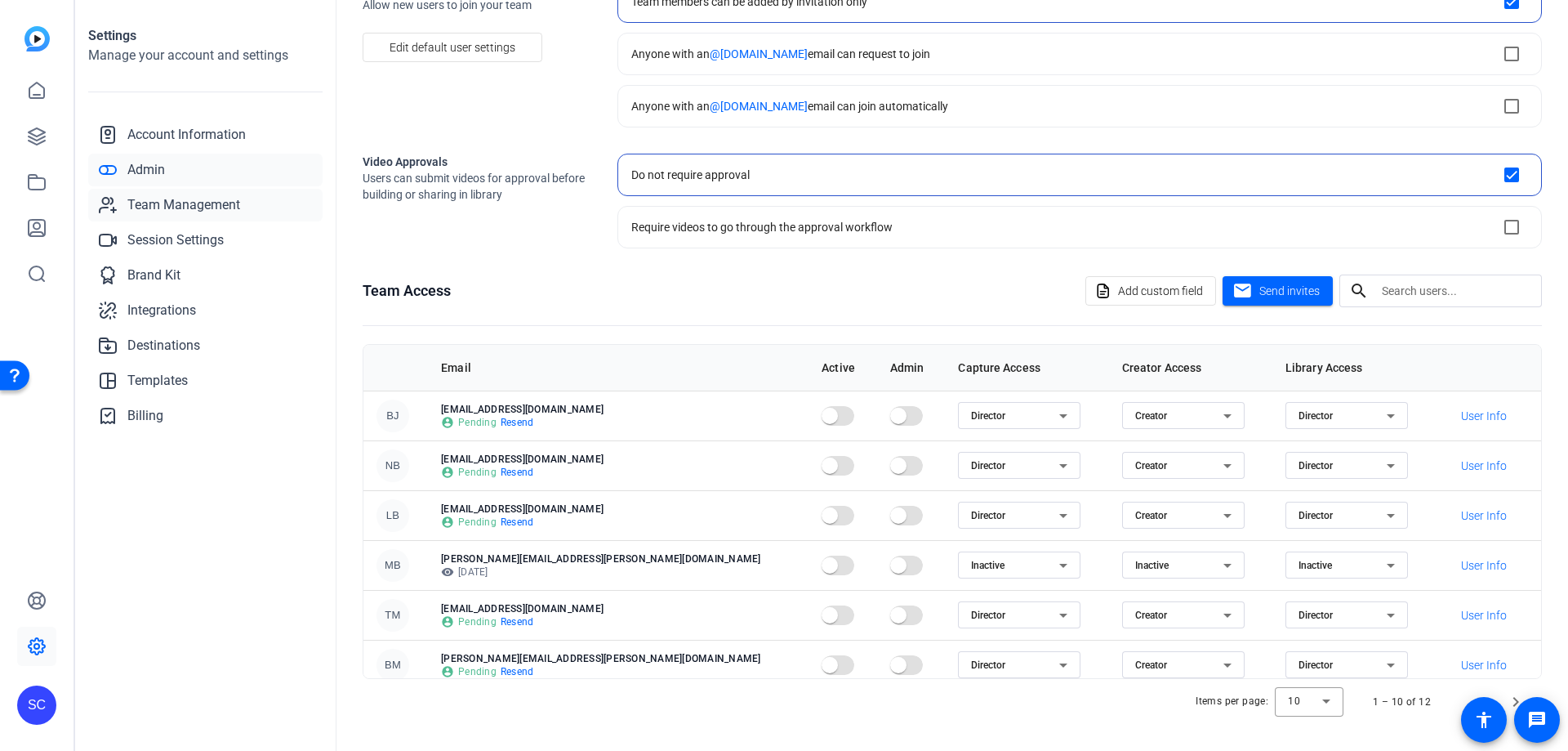
click at [197, 203] on span "Team Management" at bounding box center [184, 205] width 113 height 19
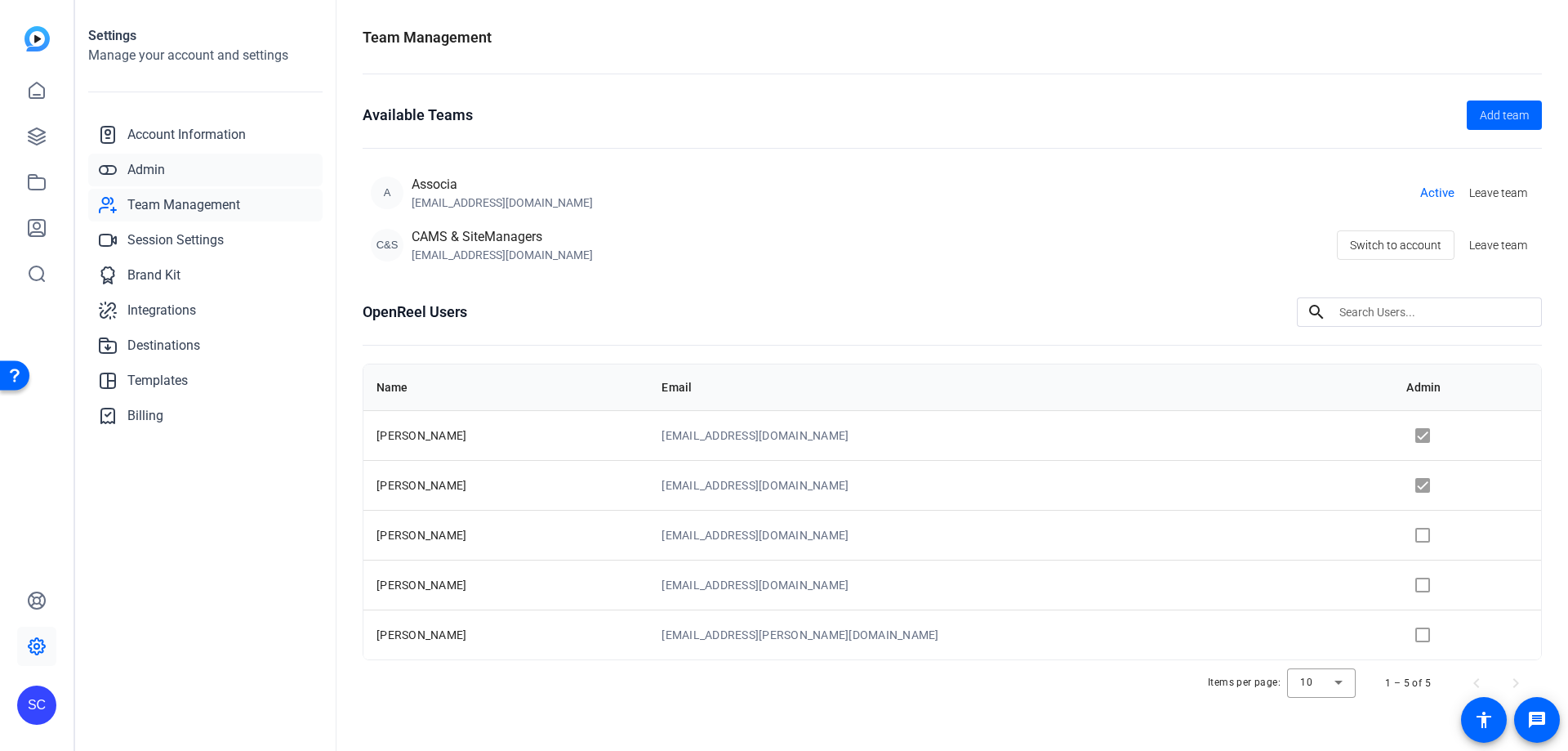
click at [146, 163] on span "Admin" at bounding box center [146, 170] width 38 height 19
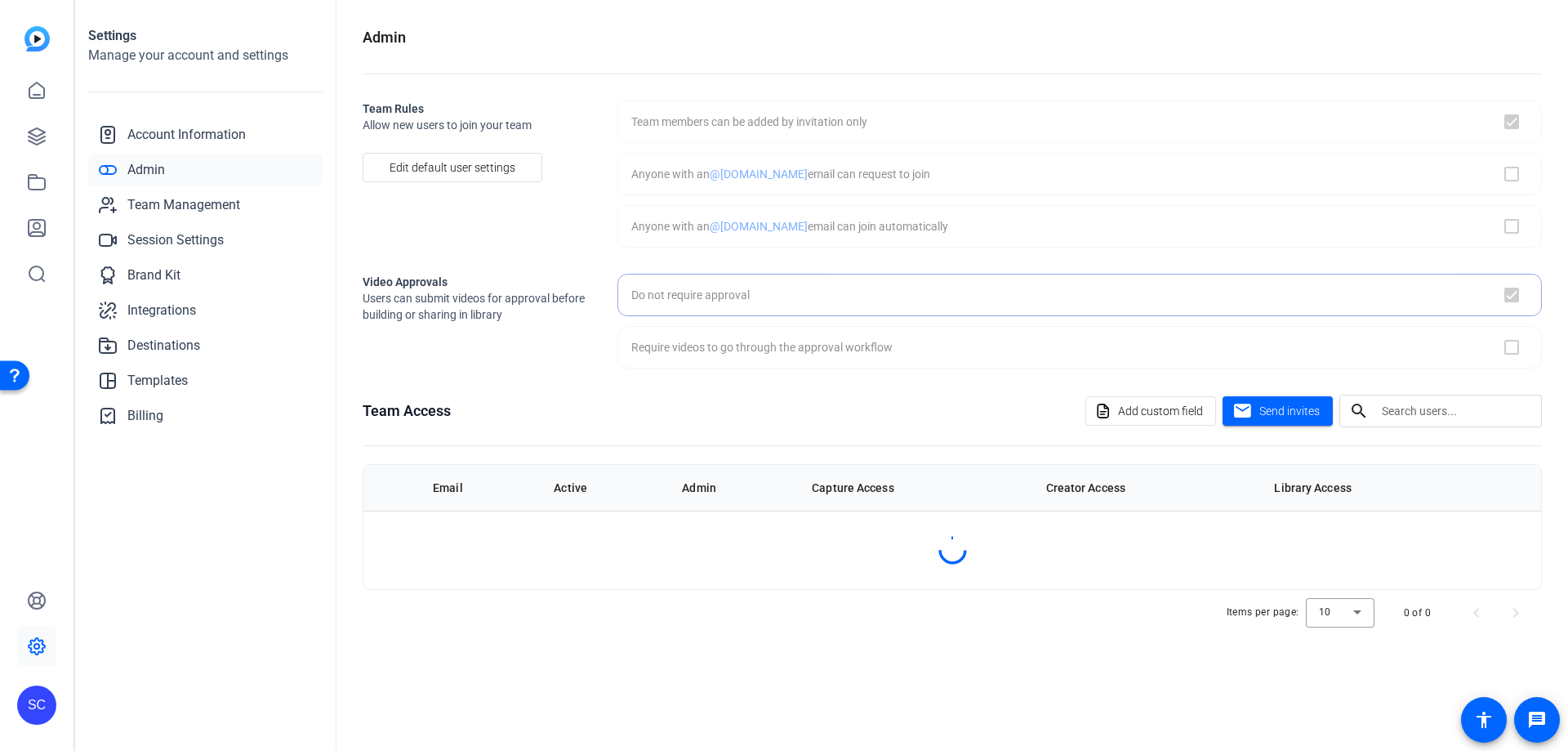
checkbox input "true"
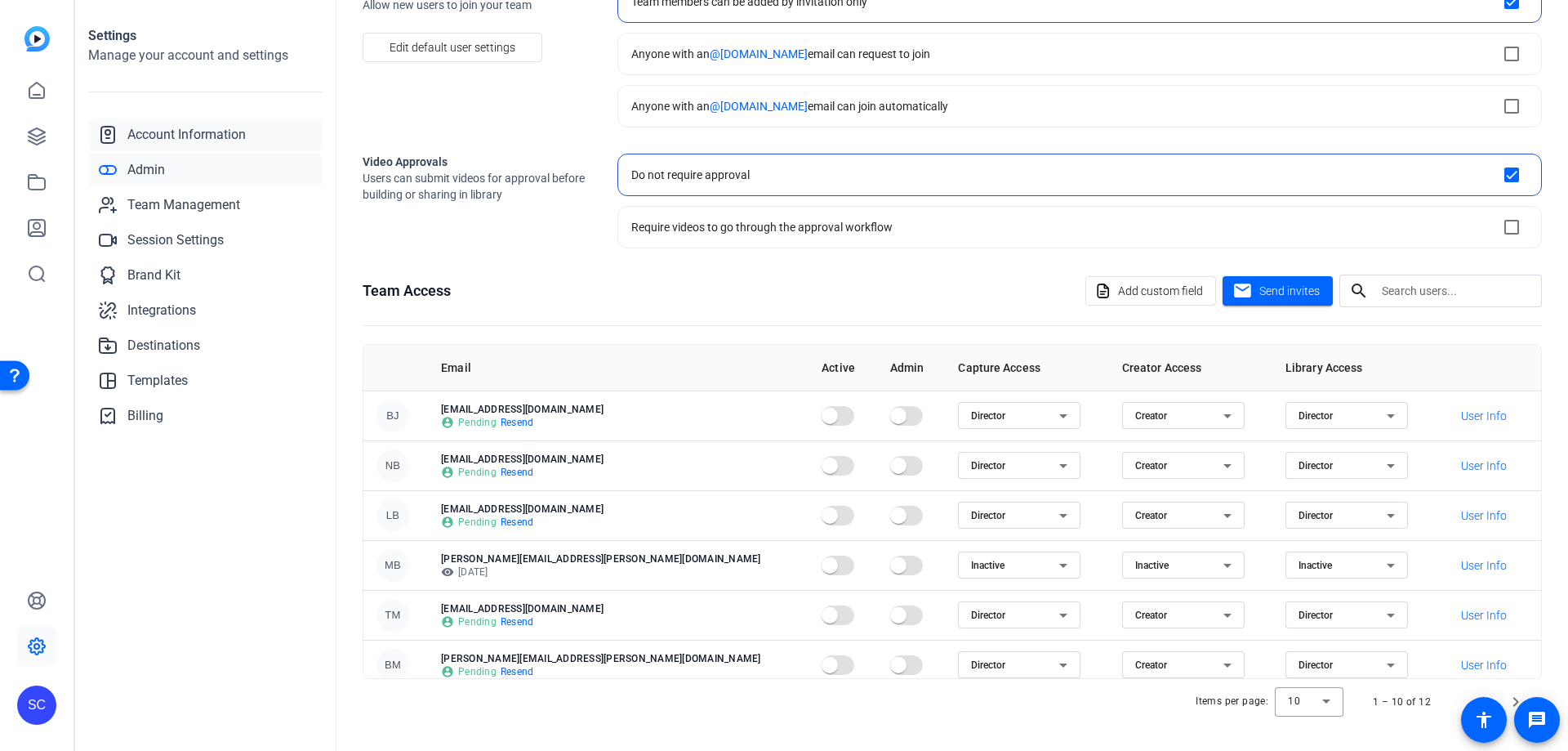
click at [207, 135] on span "Account Information" at bounding box center [186, 134] width 119 height 19
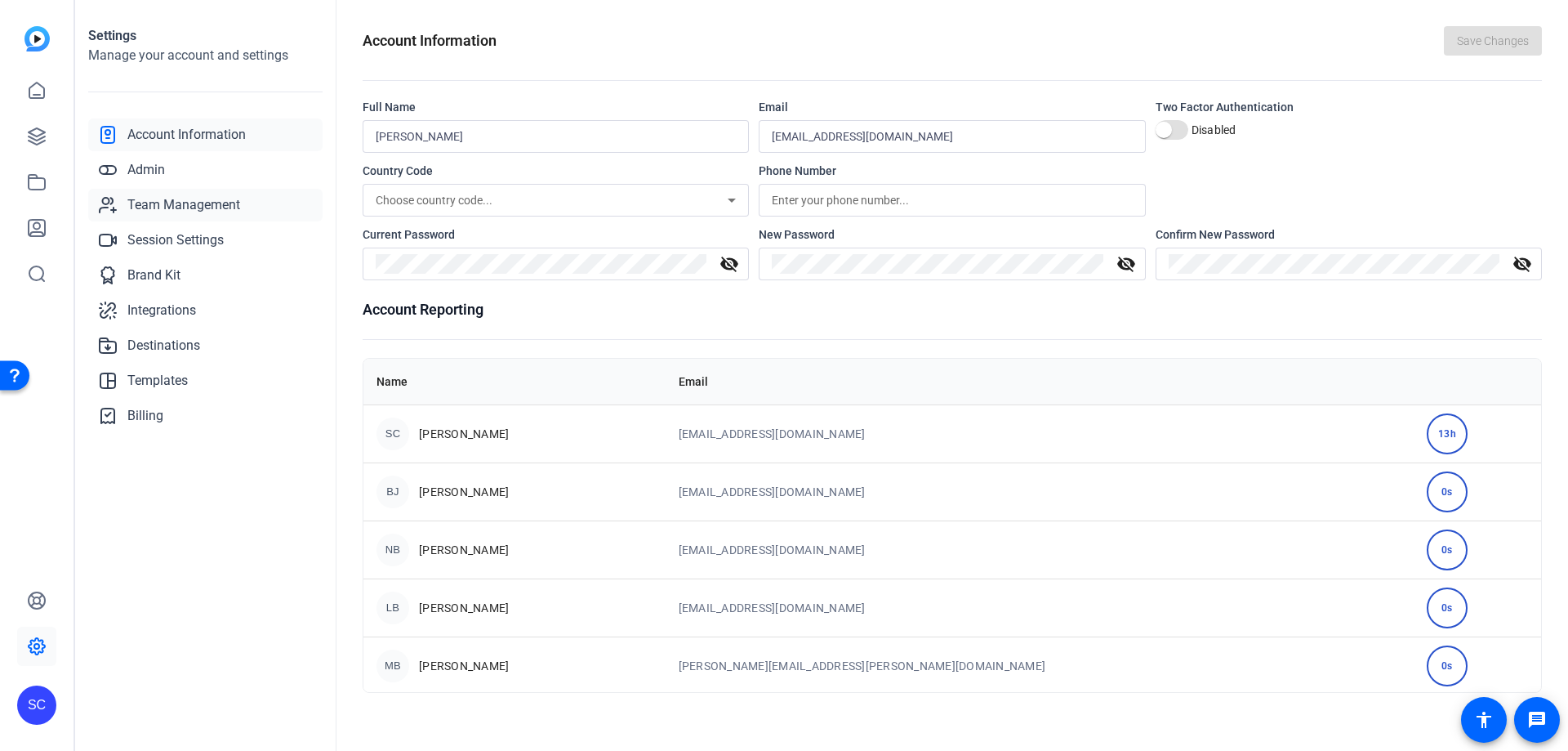
click at [206, 207] on span "Team Management" at bounding box center [184, 205] width 113 height 19
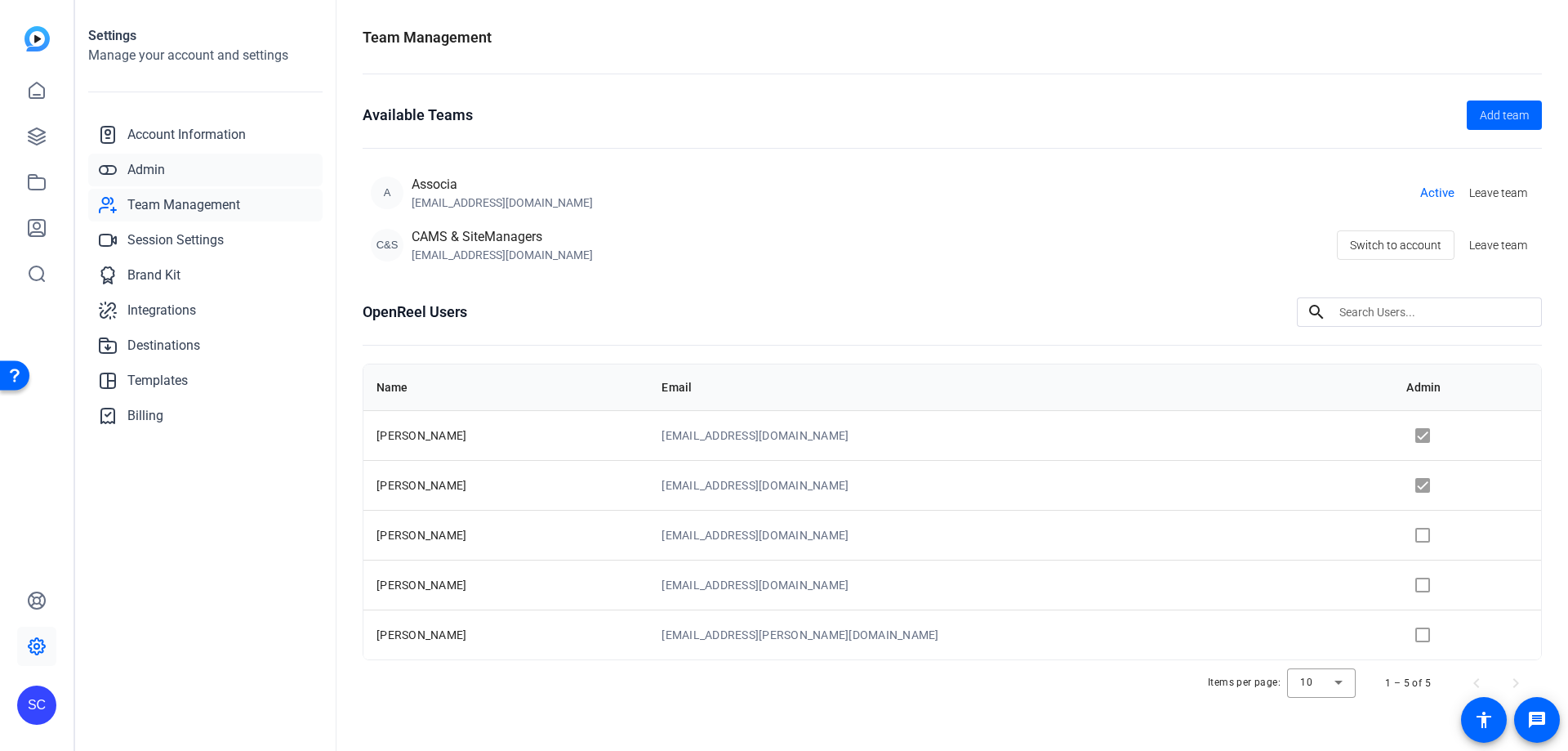
click at [163, 172] on span "Admin" at bounding box center [146, 170] width 38 height 19
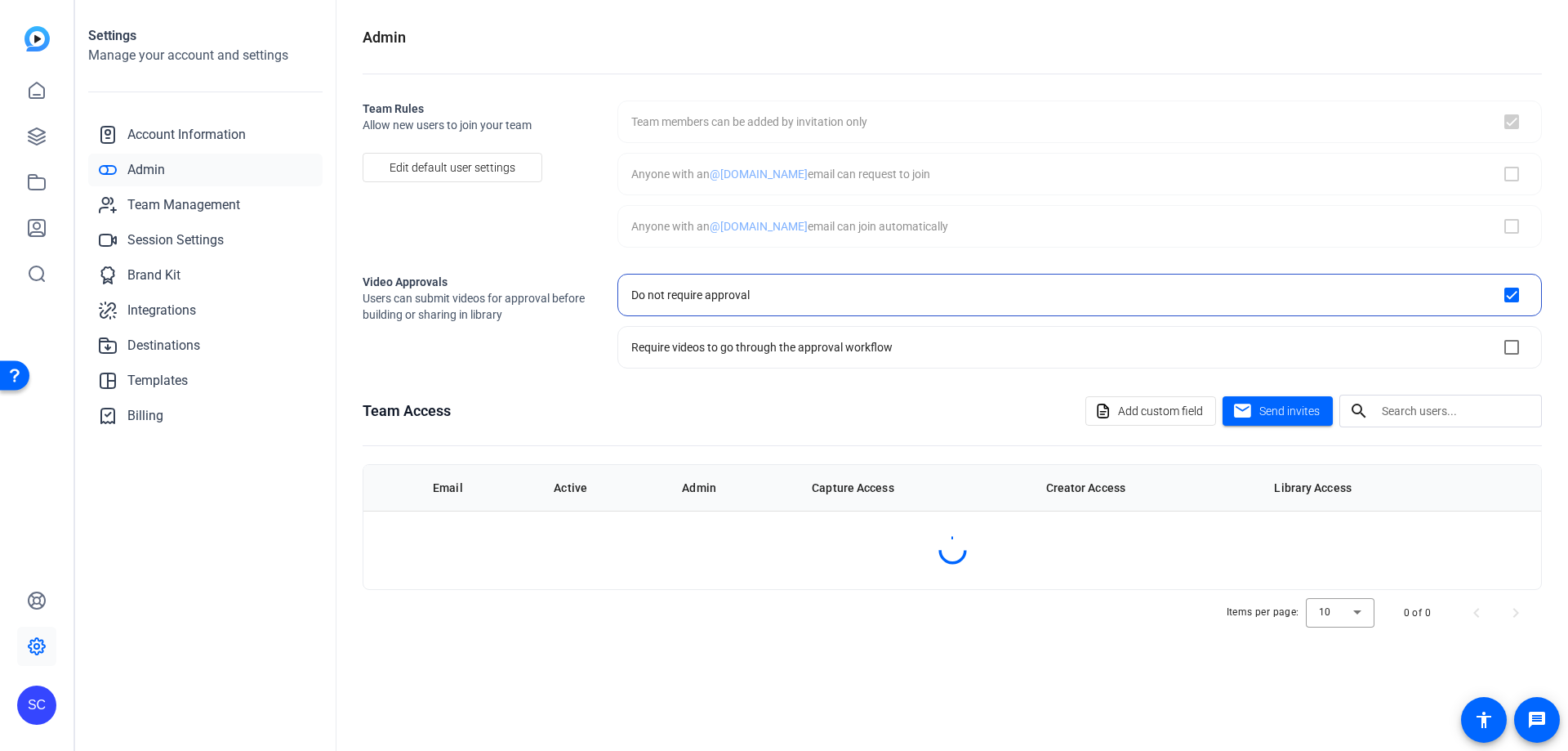
checkbox input "true"
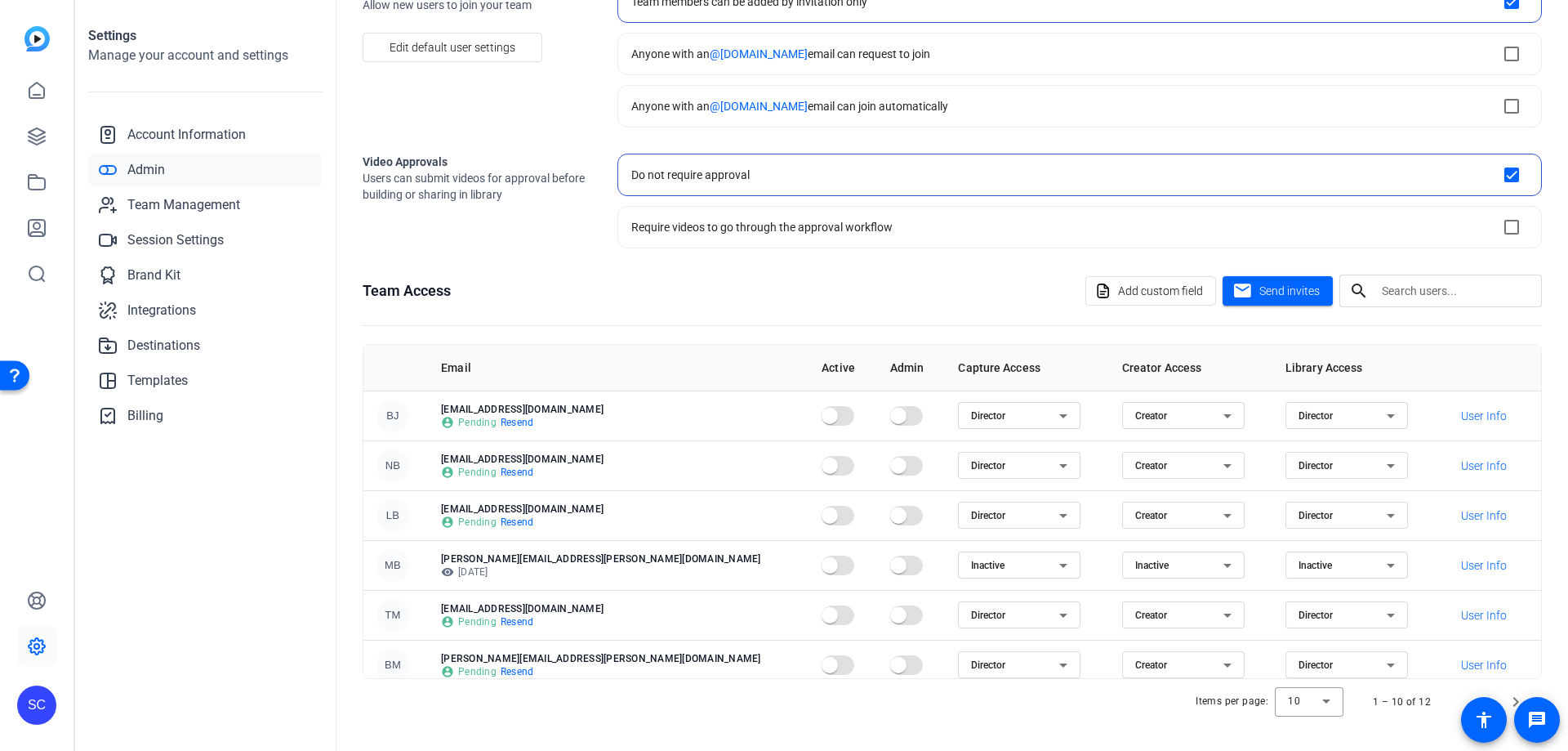
scroll to position [120, 0]
click at [200, 127] on span "Account Information" at bounding box center [186, 134] width 119 height 19
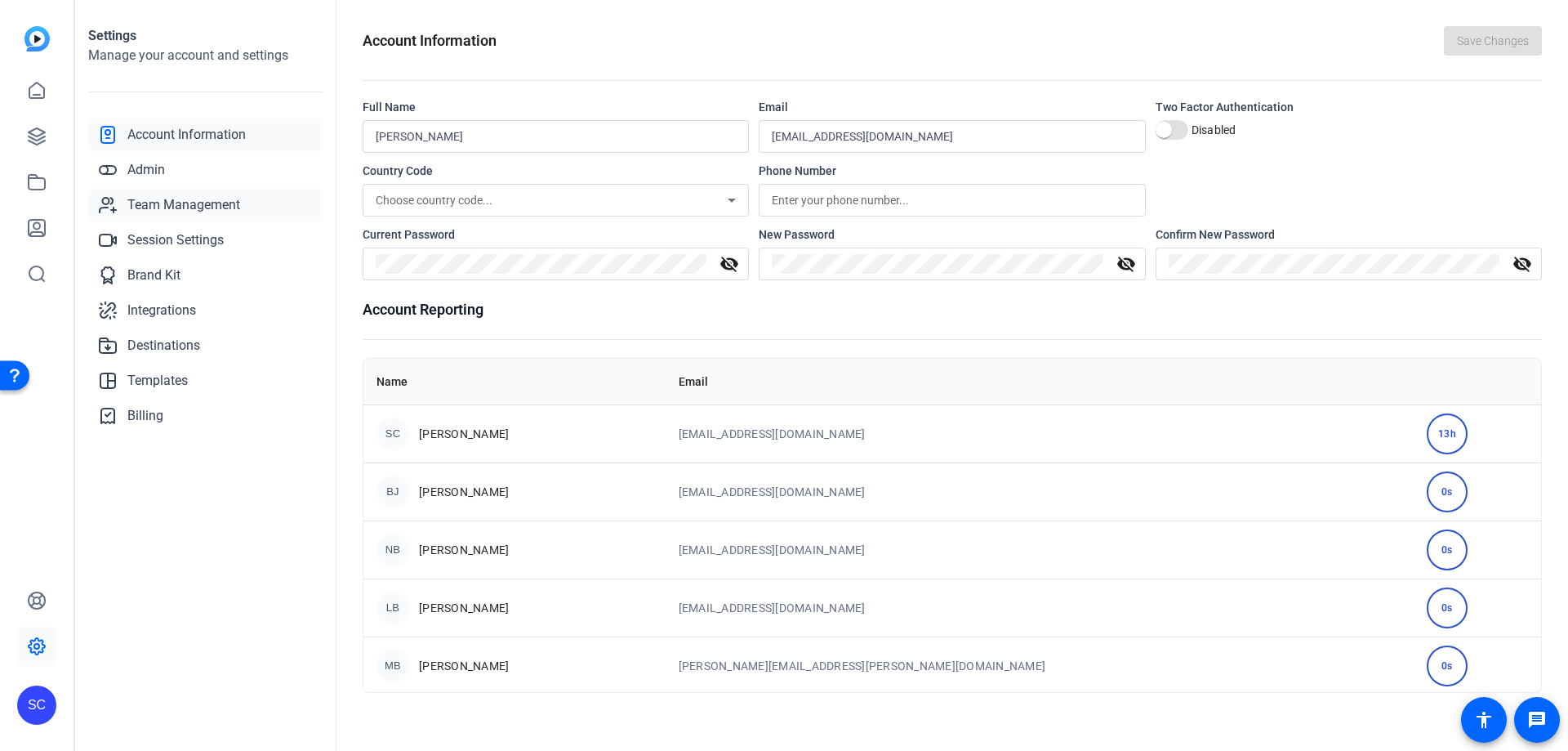
click at [191, 201] on span "Team Management" at bounding box center [184, 205] width 113 height 19
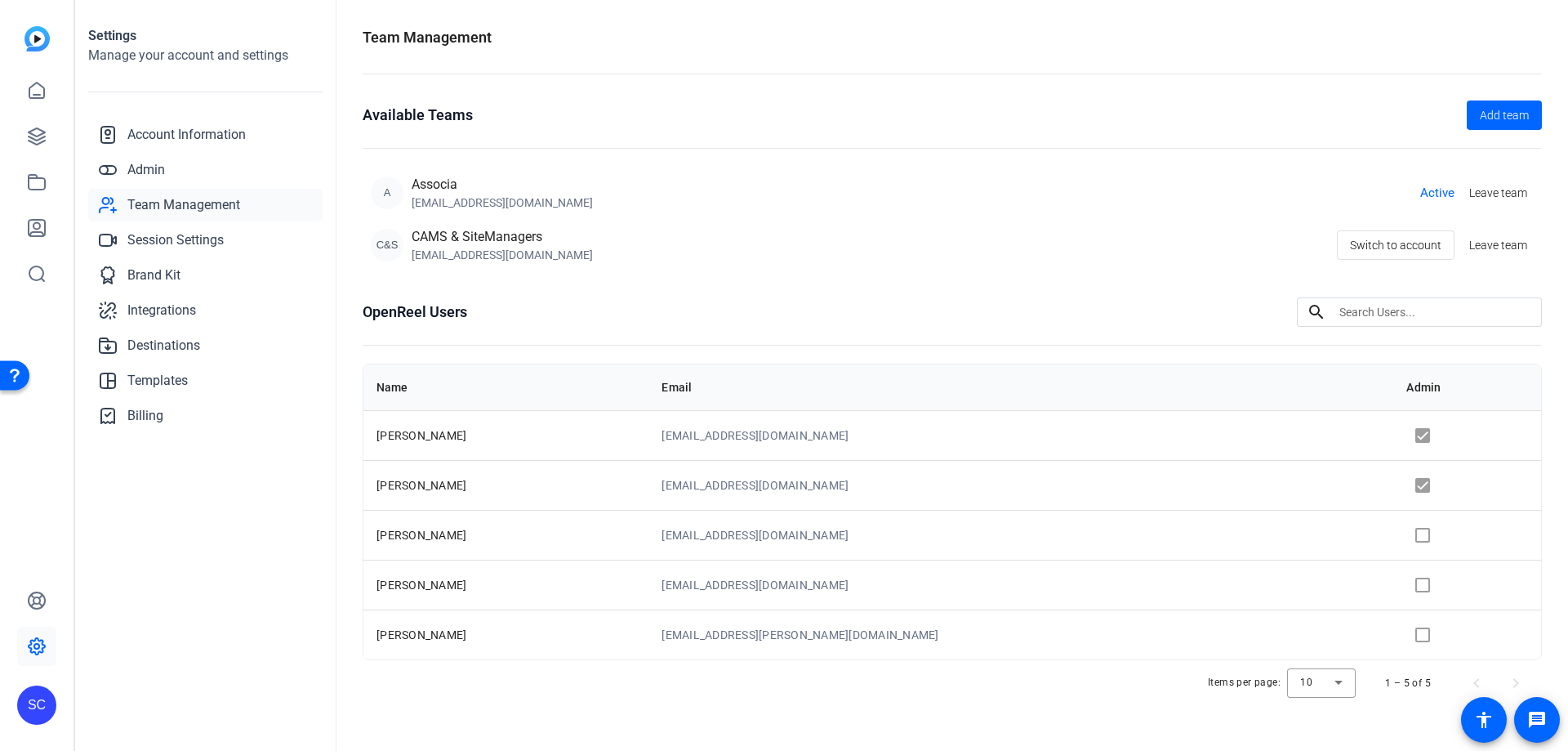
scroll to position [6, 0]
